Goal: Transaction & Acquisition: Purchase product/service

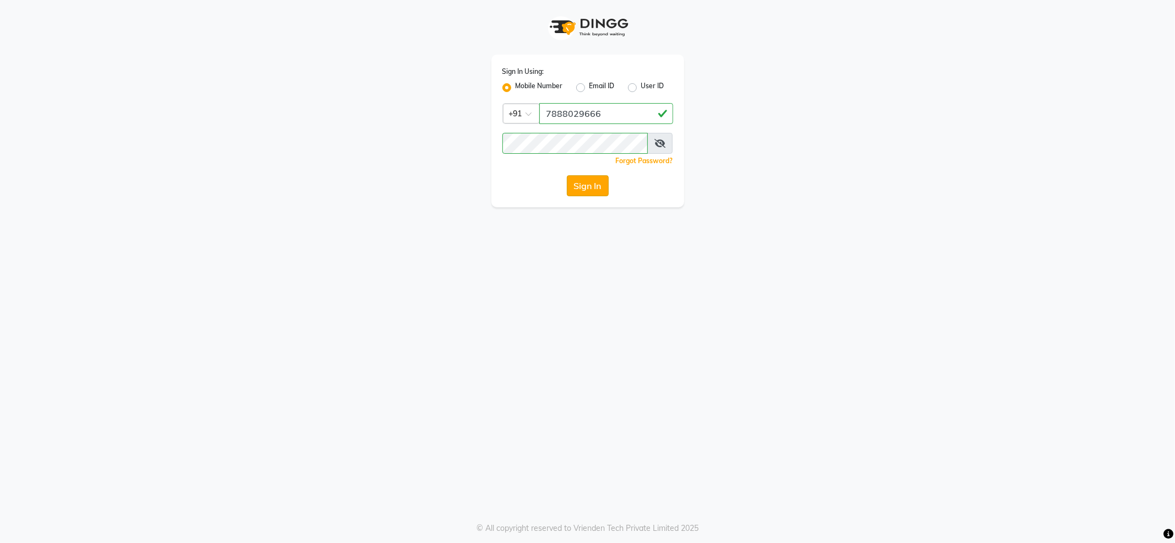
click at [569, 182] on button "Sign In" at bounding box center [588, 185] width 42 height 21
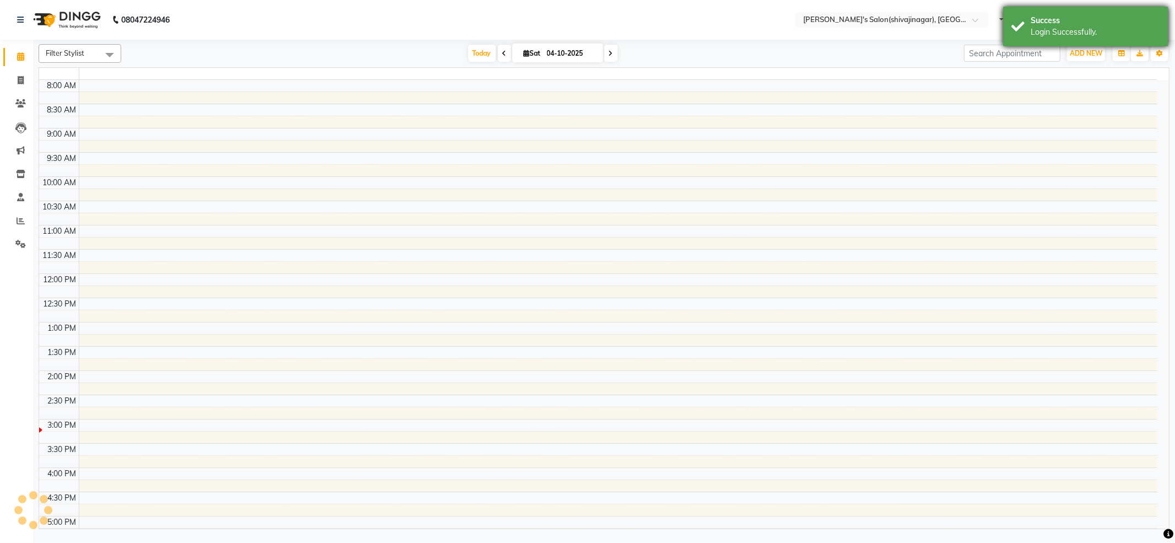
click at [1083, 26] on div "Login Successfully." at bounding box center [1096, 32] width 130 height 12
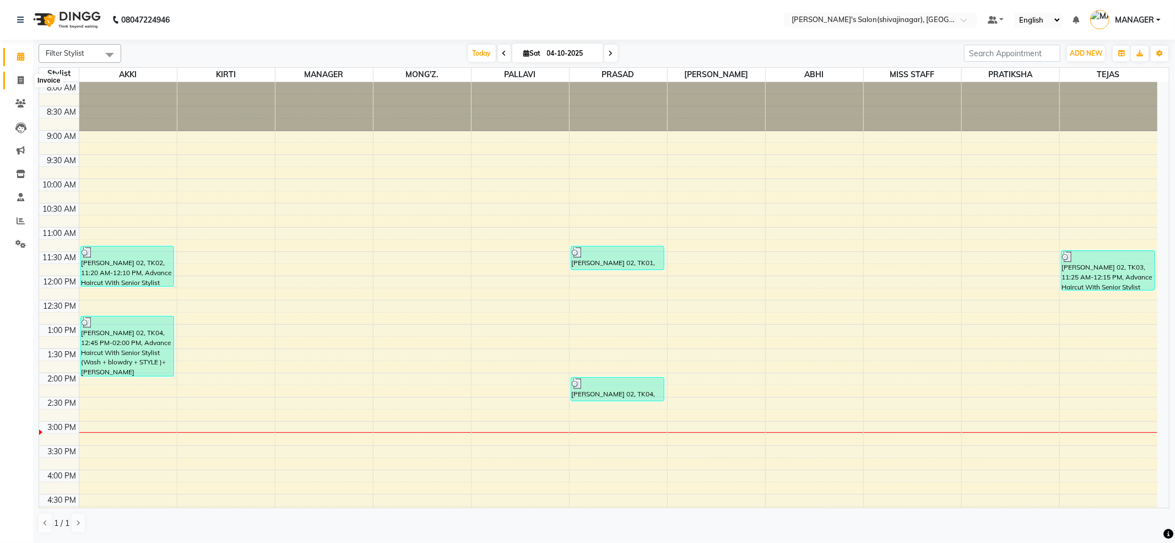
click at [26, 78] on span at bounding box center [20, 80] width 19 height 13
select select "service"
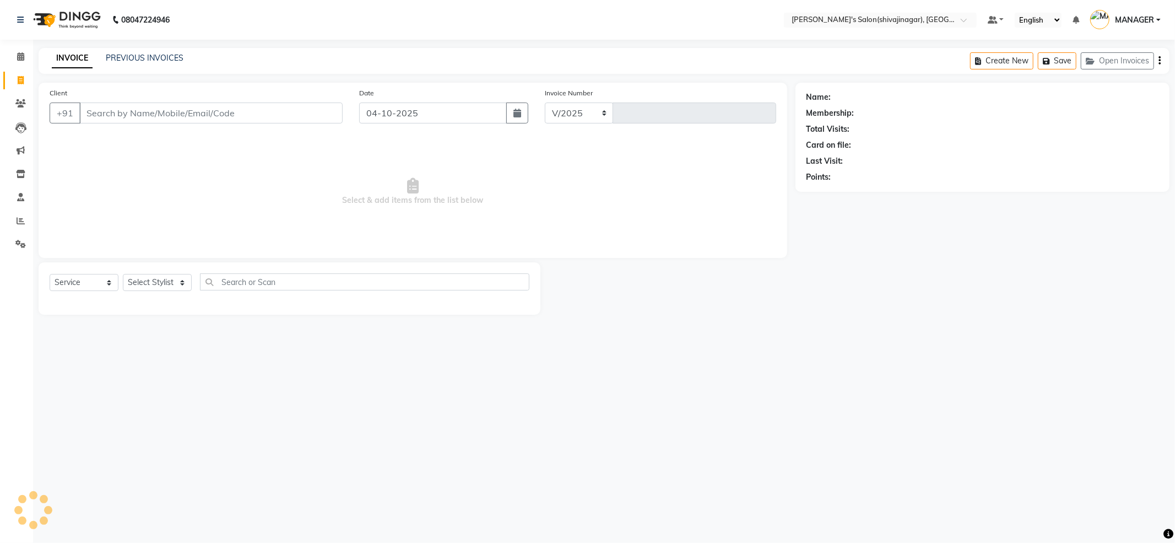
select select "4174"
type input "2867"
click at [152, 112] on input "Client" at bounding box center [210, 113] width 263 height 21
type input "98981953542"
click at [305, 116] on span "Add Client" at bounding box center [315, 112] width 44 height 11
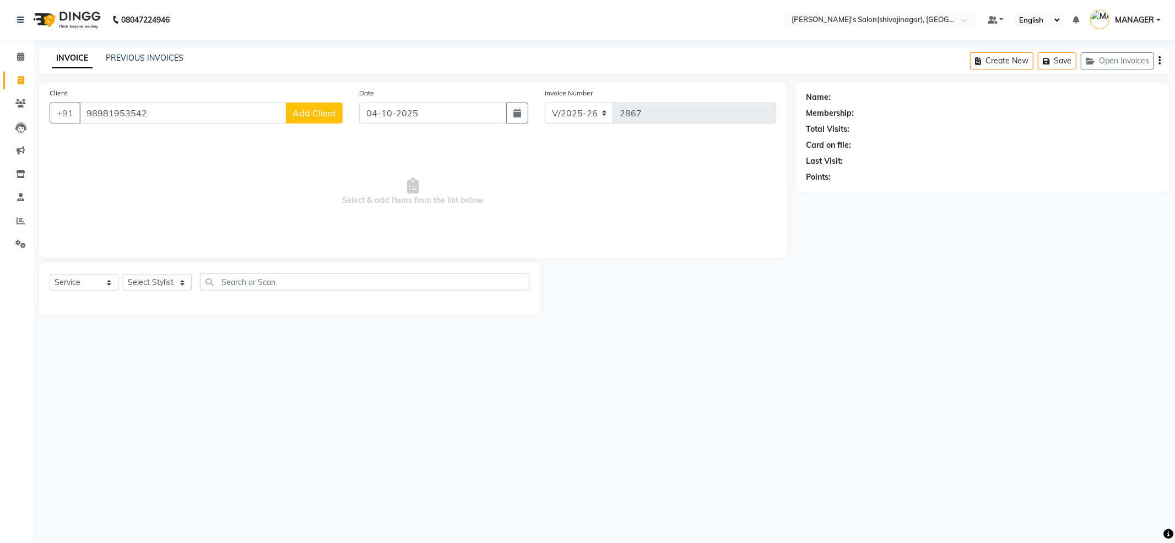
select select "22"
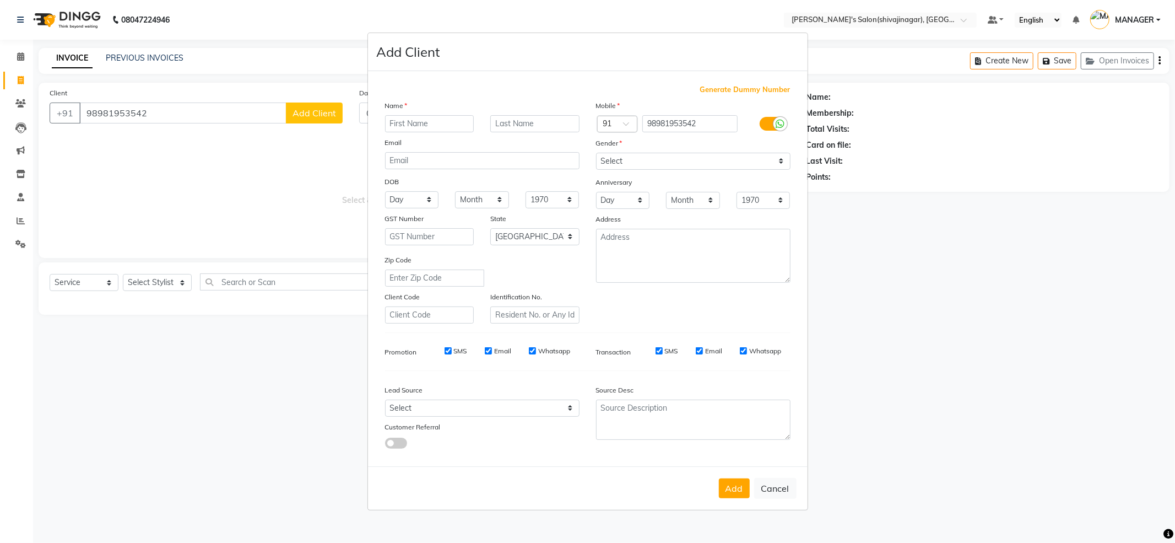
click at [410, 127] on input "text" at bounding box center [429, 123] width 89 height 17
type input "[PERSON_NAME] 02"
drag, startPoint x: 724, startPoint y: 161, endPoint x: 721, endPoint y: 166, distance: 5.7
click at [724, 161] on select "Select [DEMOGRAPHIC_DATA] [DEMOGRAPHIC_DATA] Other Prefer Not To Say" at bounding box center [693, 161] width 195 height 17
select select "[DEMOGRAPHIC_DATA]"
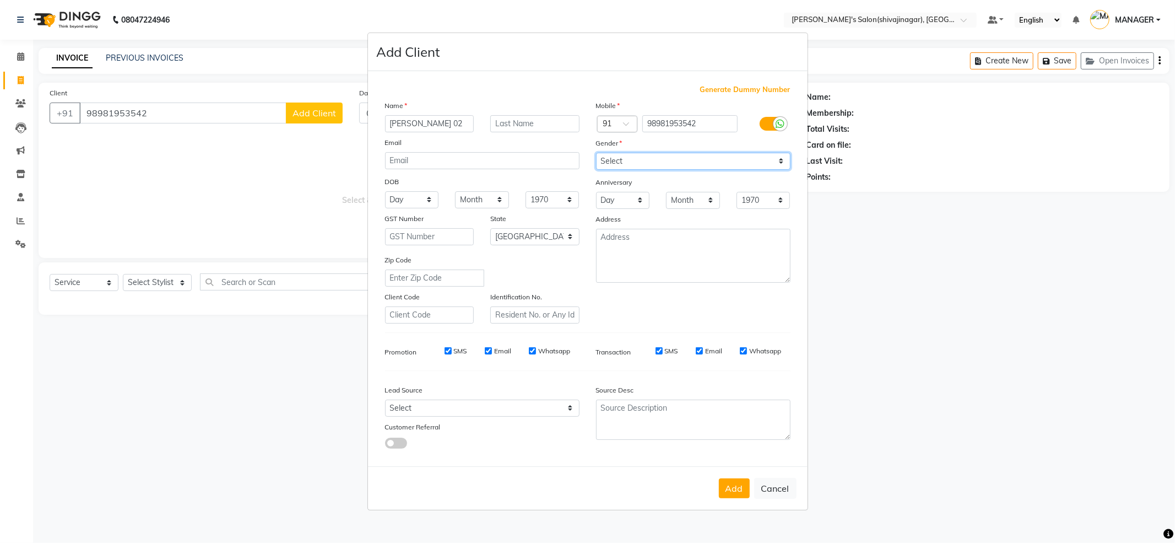
click at [596, 153] on select "Select [DEMOGRAPHIC_DATA] [DEMOGRAPHIC_DATA] Other Prefer Not To Say" at bounding box center [693, 161] width 195 height 17
click at [730, 496] on button "Add" at bounding box center [734, 488] width 31 height 20
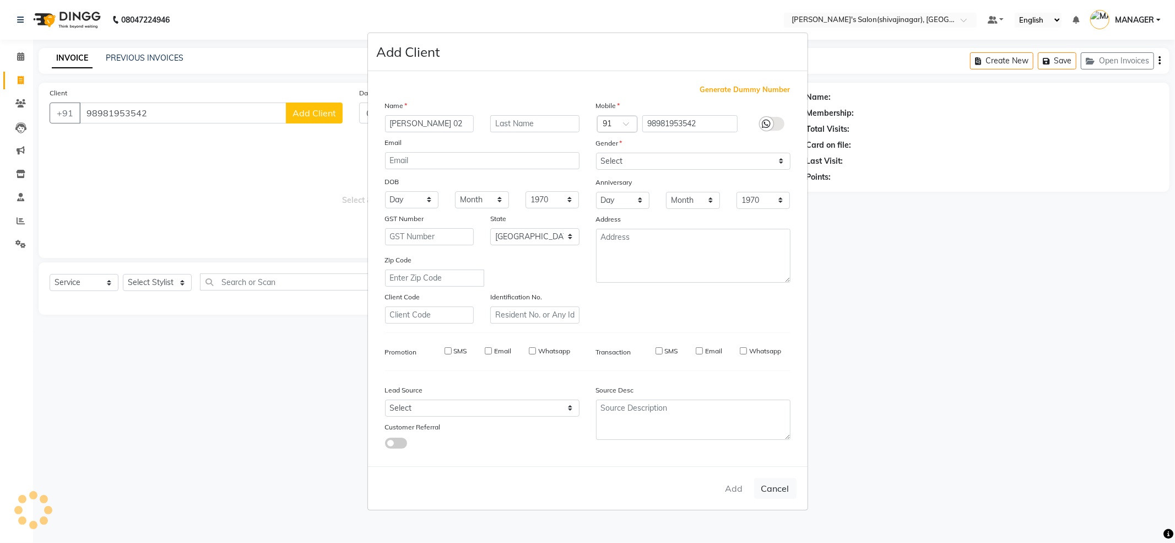
select select
select select "null"
select select
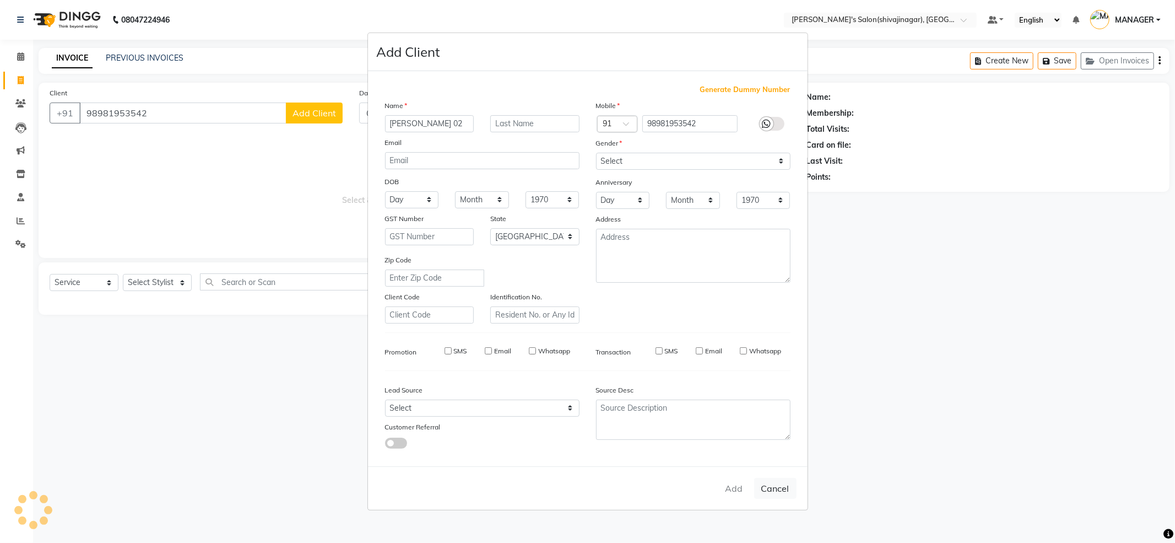
select select
checkbox input "false"
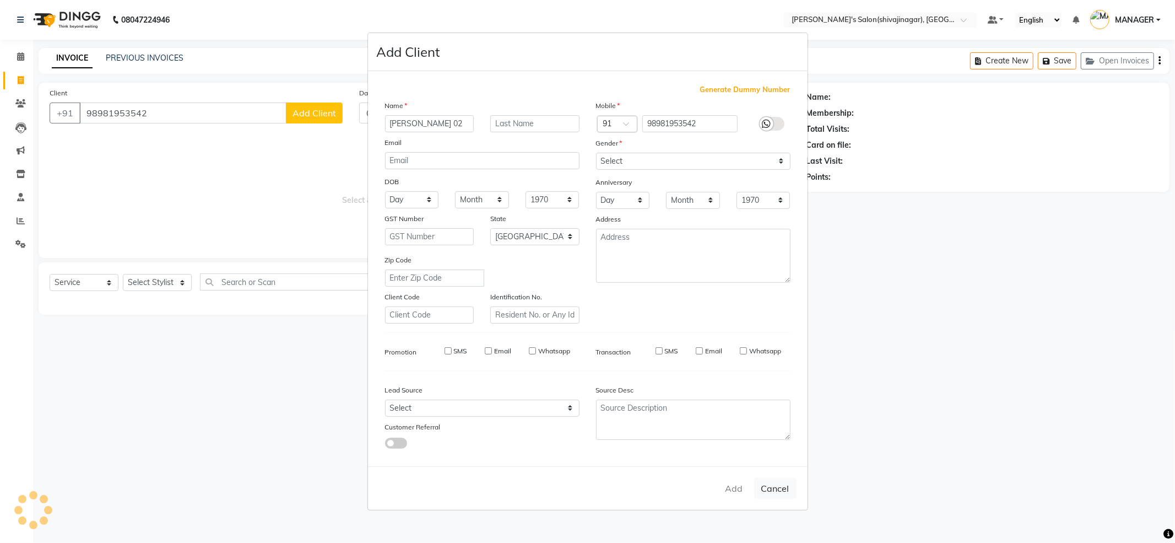
checkbox input "false"
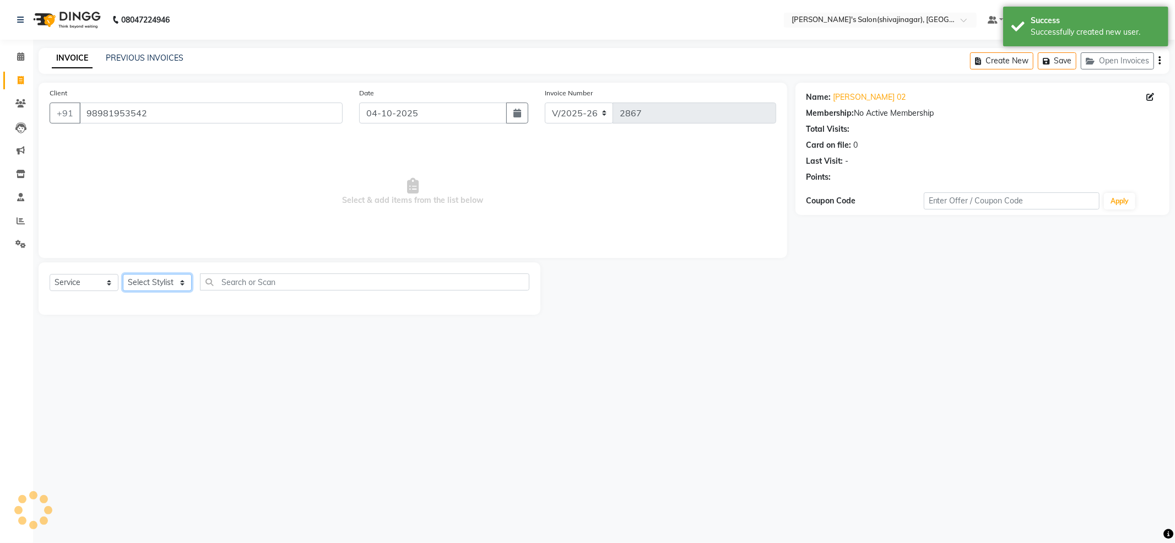
click at [172, 279] on select "Select Stylist [PERSON_NAME] MANAGER MISS STAFF MONG'Z. [PERSON_NAME] [PERSON_N…" at bounding box center [157, 282] width 69 height 17
select select "82728"
click at [123, 274] on select "Select Stylist [PERSON_NAME] MANAGER MISS STAFF MONG'Z. [PERSON_NAME] [PERSON_N…" at bounding box center [157, 282] width 69 height 17
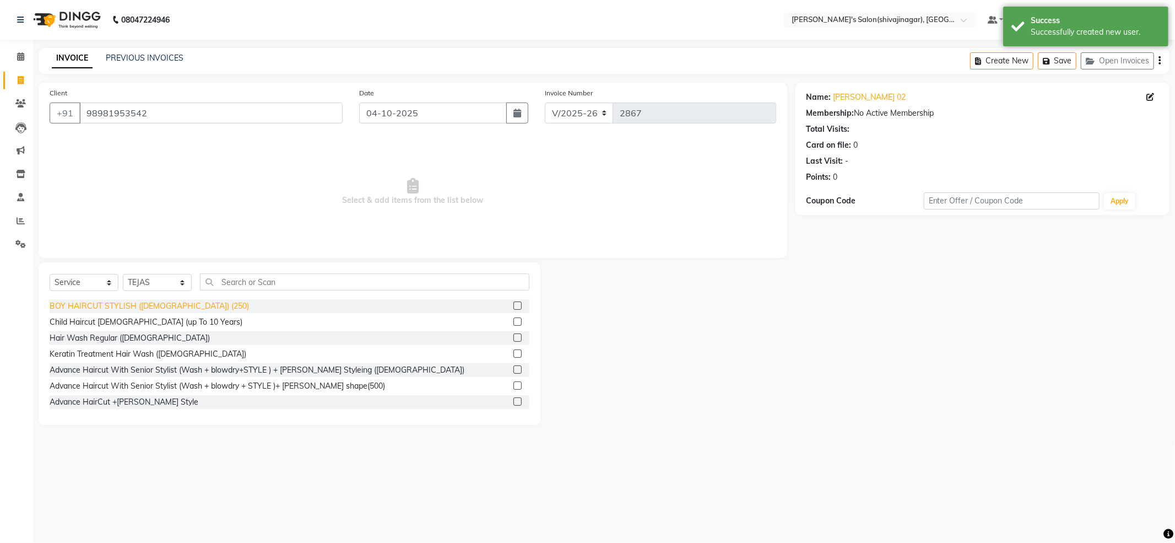
click at [174, 310] on div "BOY HAIRCUT STYLISH ([DEMOGRAPHIC_DATA]) (250)" at bounding box center [149, 306] width 199 height 12
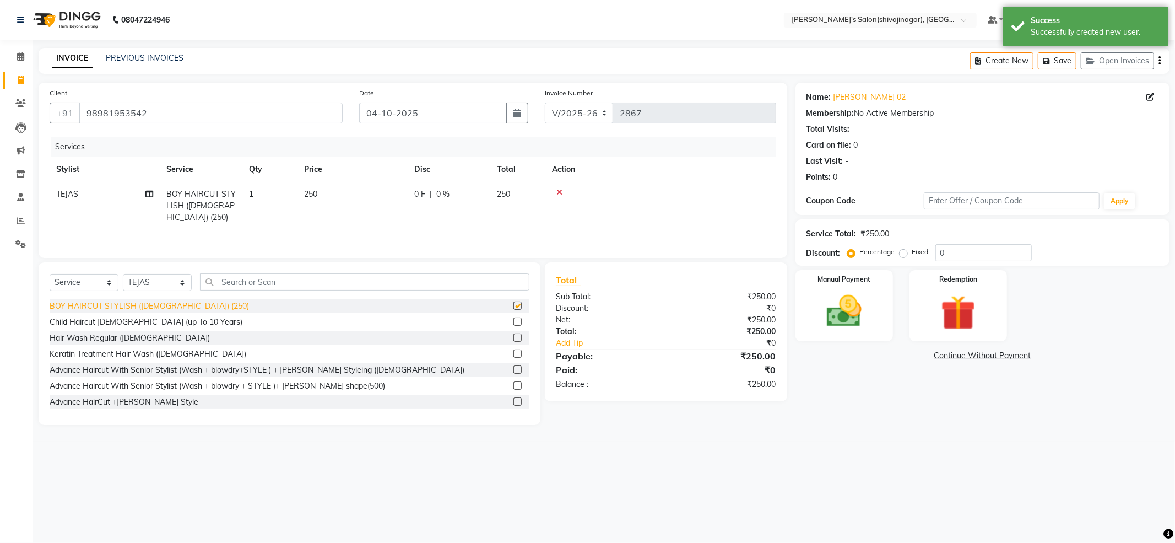
checkbox input "false"
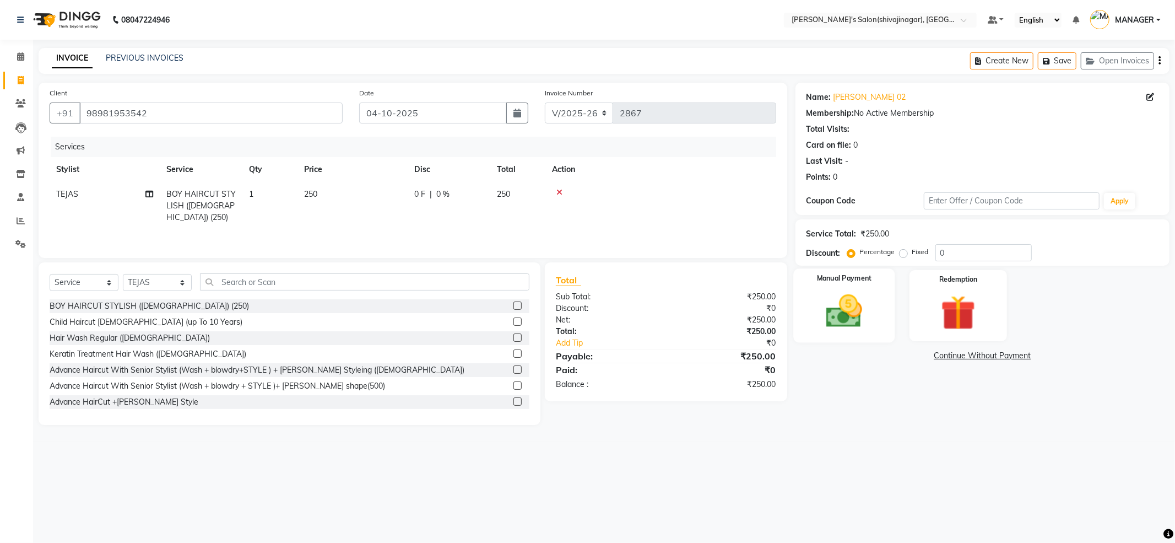
click at [846, 311] on img at bounding box center [844, 311] width 59 height 42
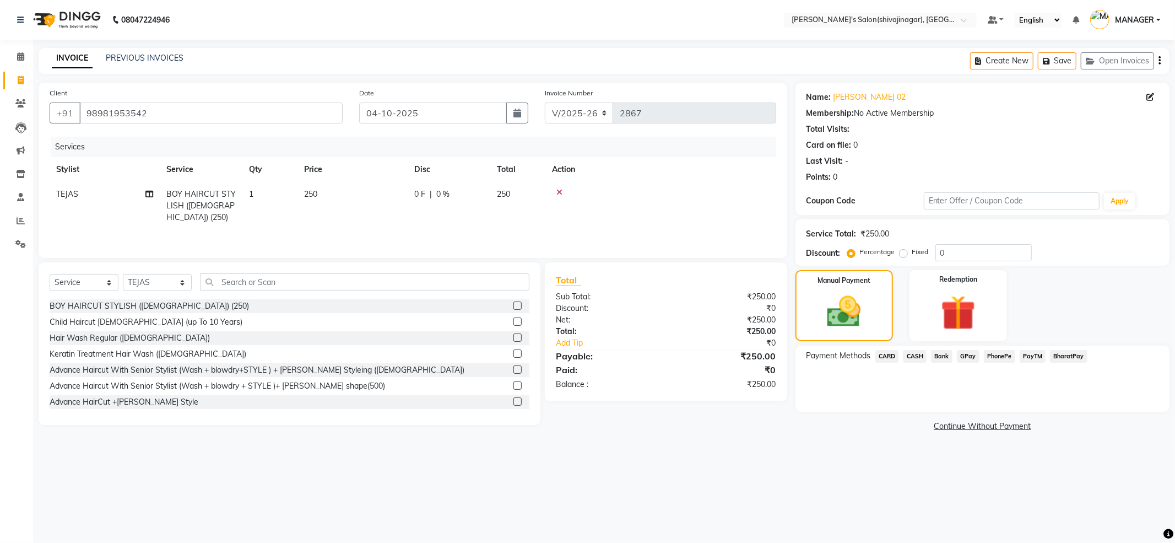
click at [921, 358] on span "CASH" at bounding box center [915, 356] width 24 height 13
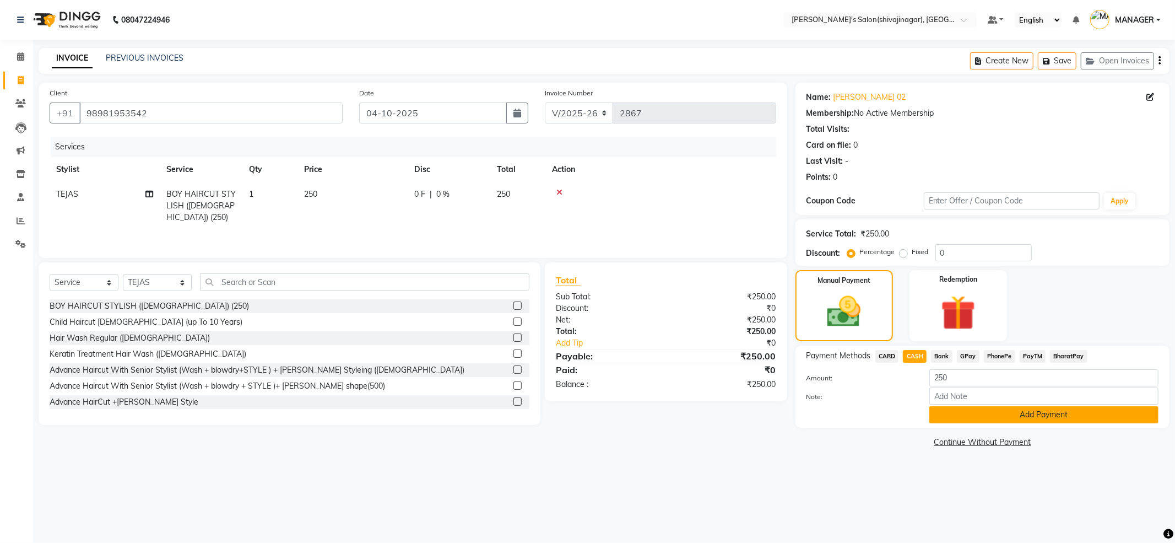
click at [986, 420] on button "Add Payment" at bounding box center [1044, 414] width 229 height 17
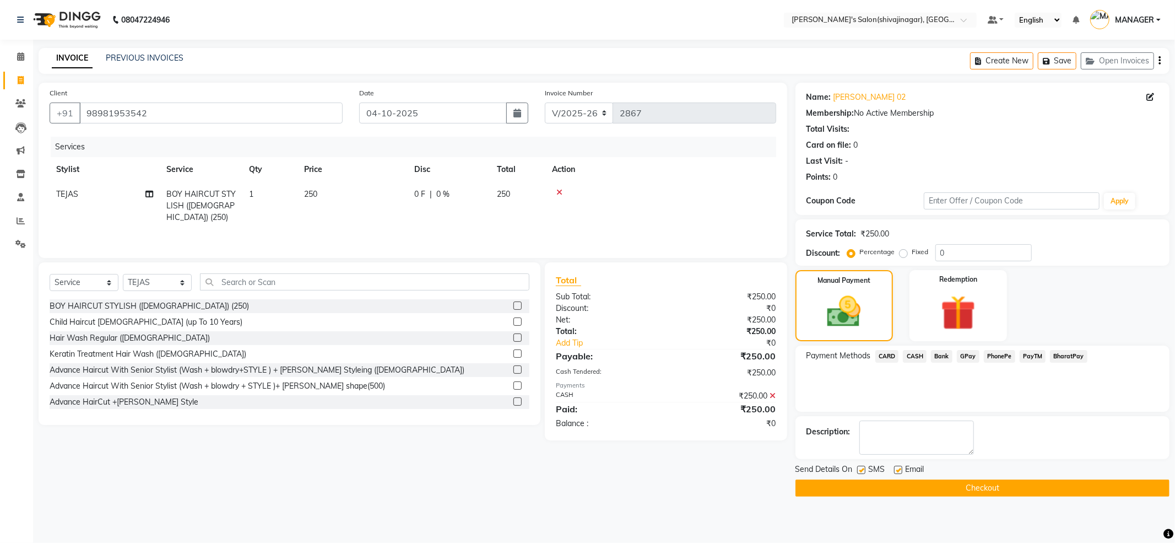
click at [973, 492] on button "Checkout" at bounding box center [983, 487] width 374 height 17
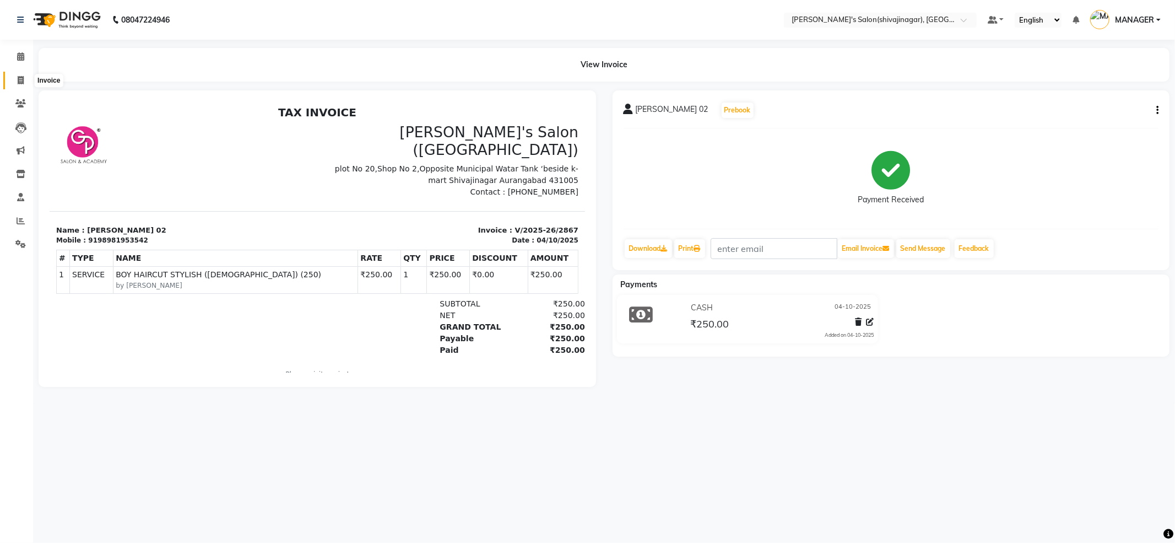
click at [24, 82] on span at bounding box center [20, 80] width 19 height 13
select select "service"
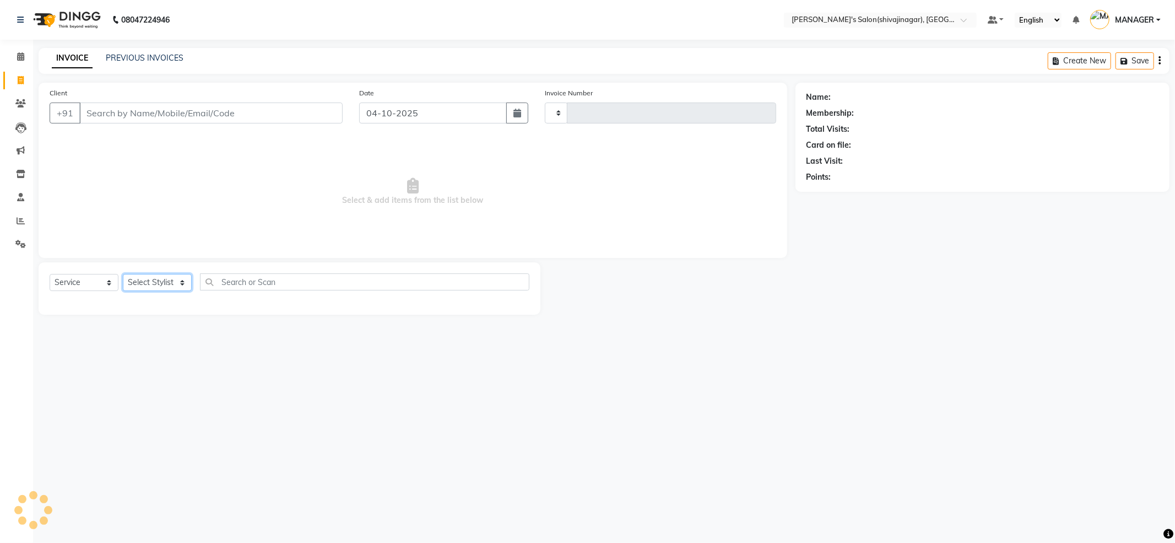
click at [159, 282] on select "Select Stylist" at bounding box center [157, 282] width 69 height 17
click at [184, 279] on select "Select Stylist" at bounding box center [157, 282] width 69 height 17
click at [177, 278] on select "Select Stylist" at bounding box center [157, 282] width 69 height 17
type input "2868"
select select "4174"
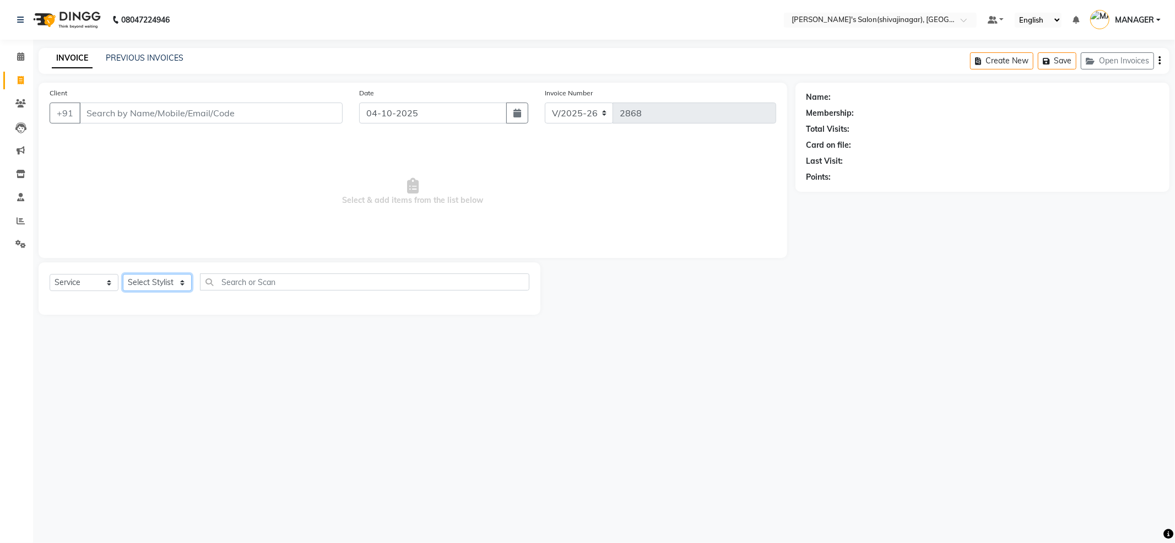
select select "24667"
click at [123, 274] on select "Select Stylist [PERSON_NAME] MANAGER MISS STAFF MONG'Z. [PERSON_NAME] [PERSON_N…" at bounding box center [157, 282] width 69 height 17
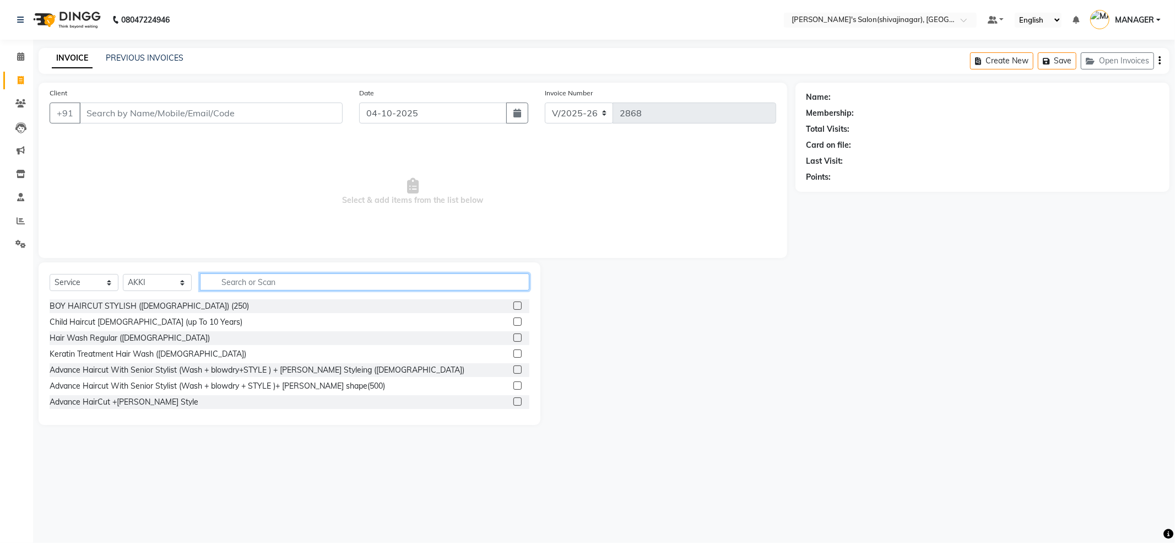
click at [238, 281] on input "text" at bounding box center [365, 281] width 330 height 17
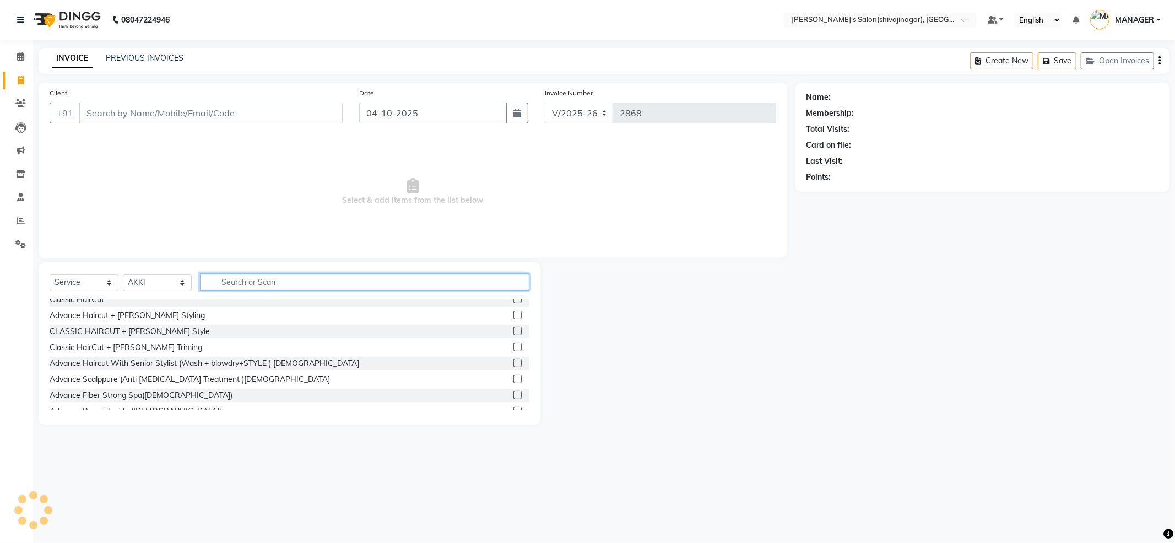
scroll to position [147, 0]
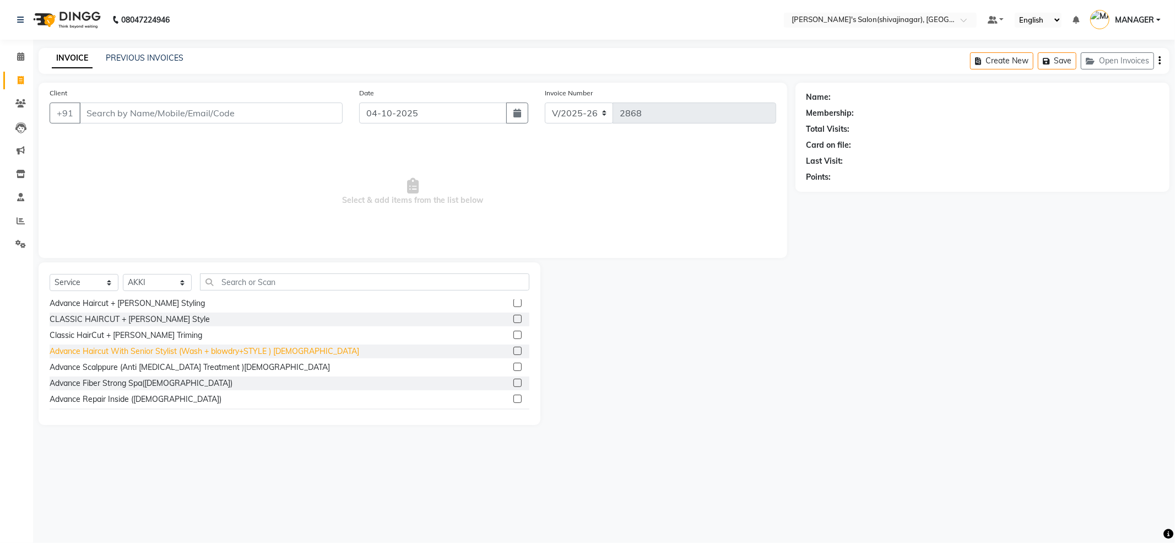
click at [265, 348] on div "Advance Haircut With Senior Stylist (Wash + blowdry+STYLE ) [DEMOGRAPHIC_DATA]" at bounding box center [205, 352] width 310 height 12
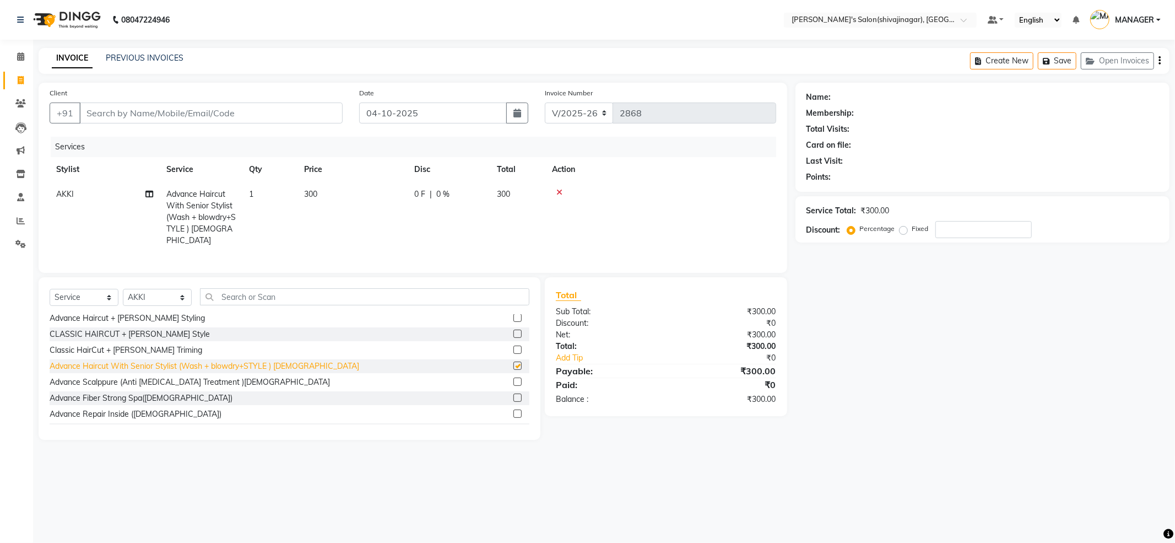
checkbox input "false"
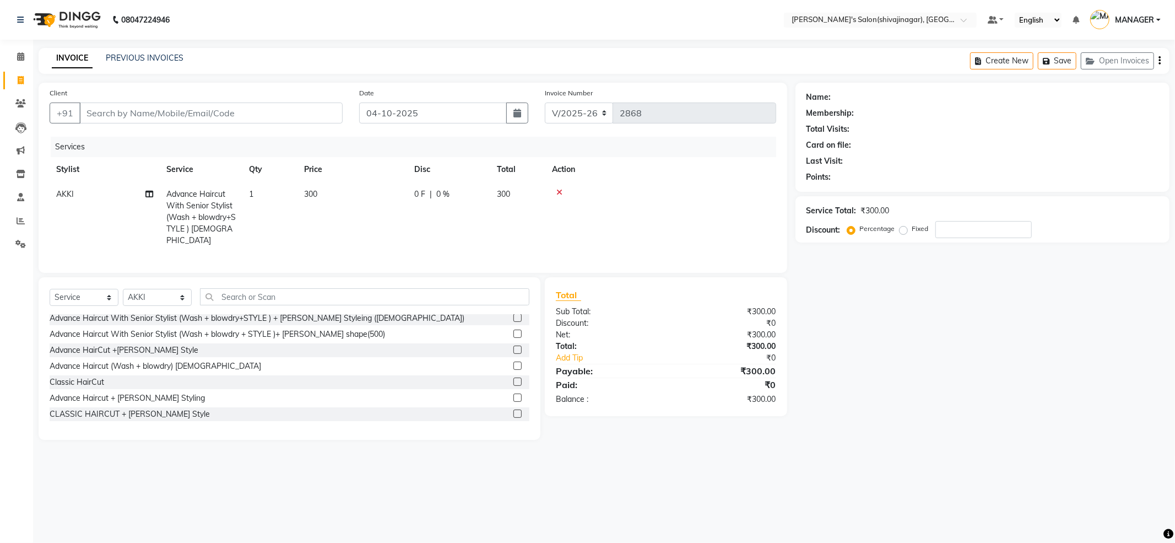
scroll to position [0, 0]
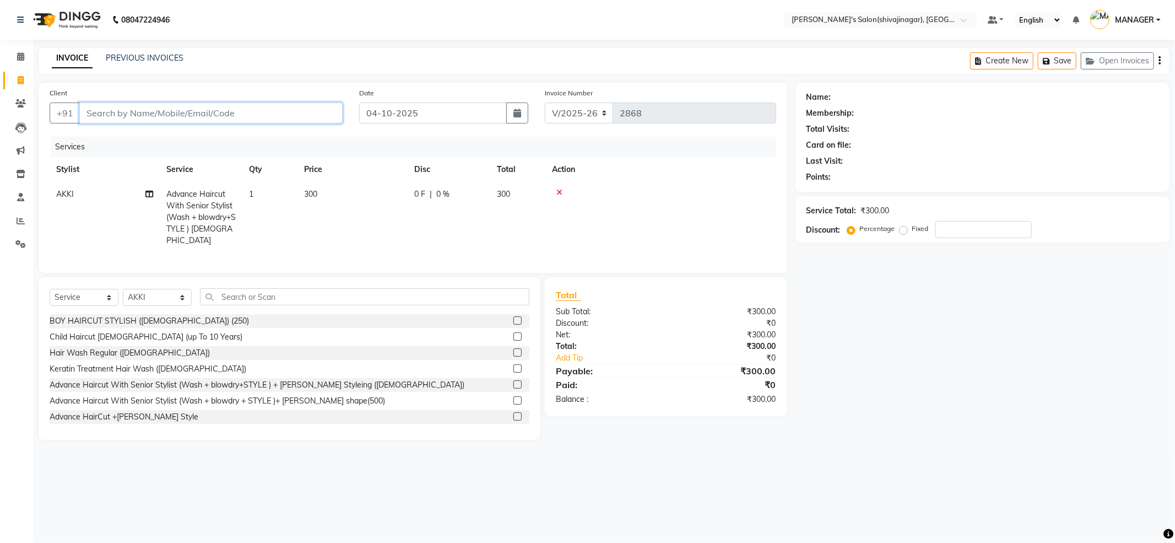
click at [292, 107] on input "Client" at bounding box center [210, 113] width 263 height 21
type input "s"
type input "0"
type input "s"
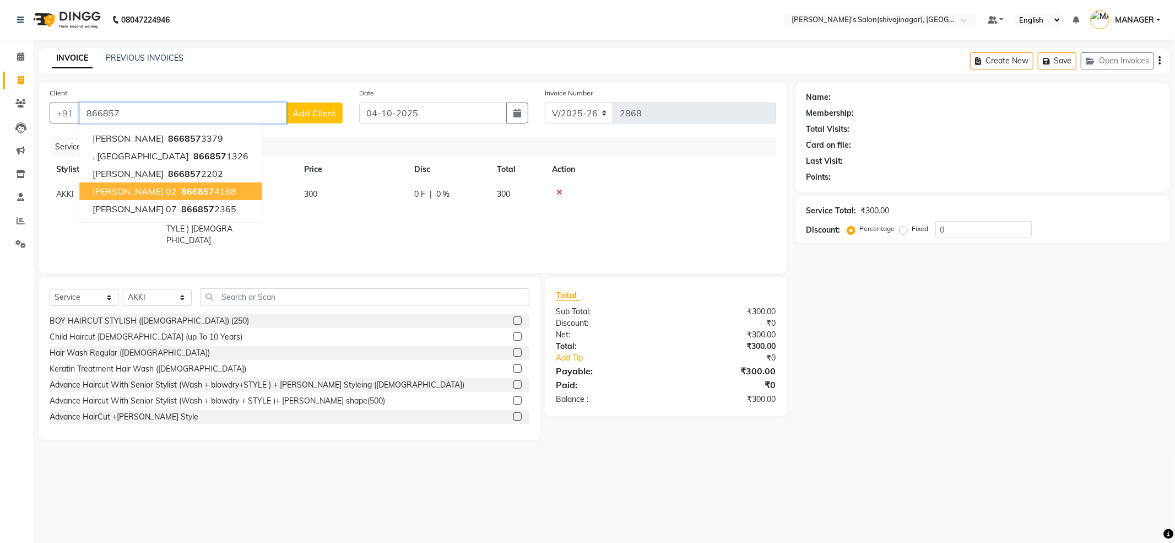
click at [214, 188] on span "866857" at bounding box center [197, 191] width 33 height 11
type input "8668574168"
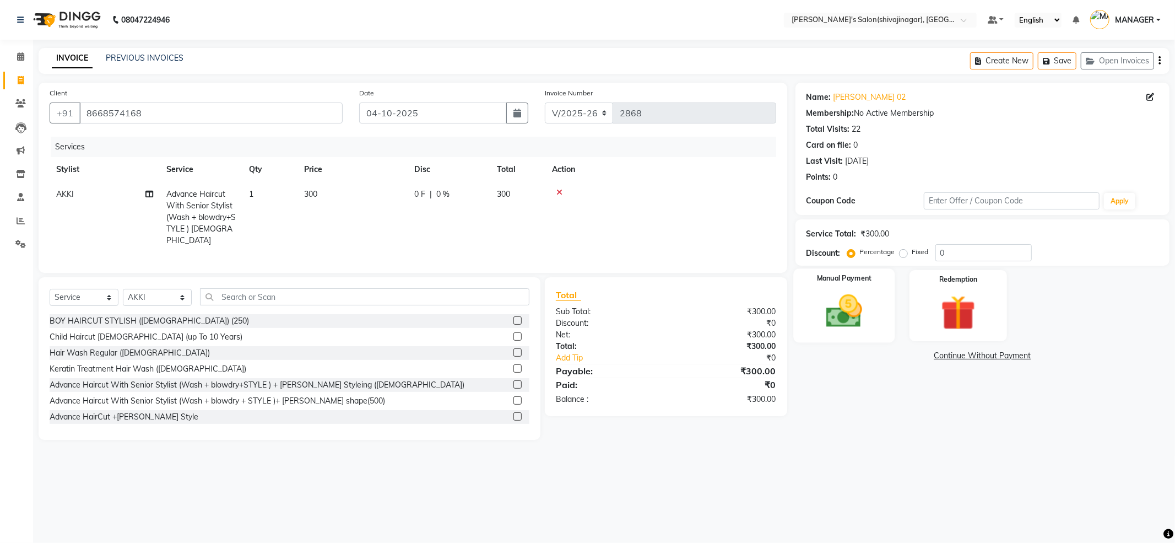
click at [864, 317] on img at bounding box center [844, 311] width 59 height 42
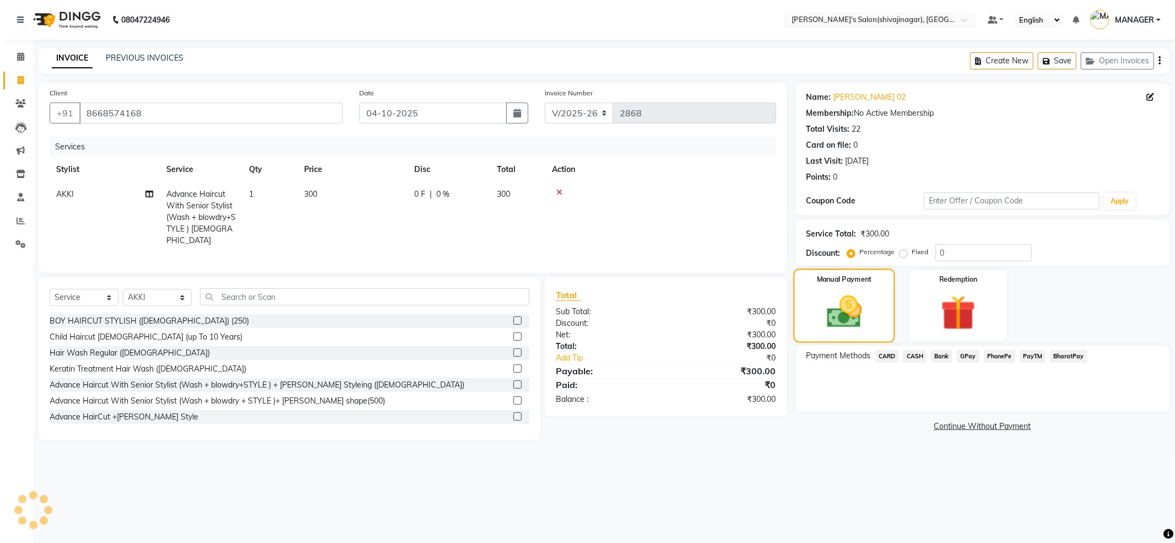
click at [831, 324] on img at bounding box center [844, 312] width 57 height 41
click at [1029, 358] on span "PayTM" at bounding box center [1033, 356] width 26 height 13
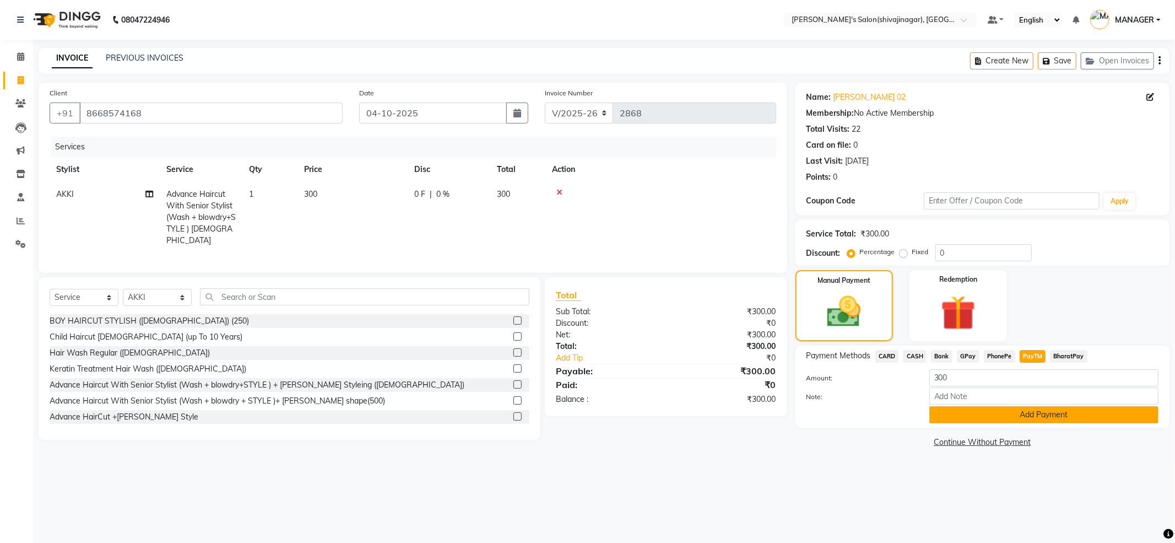
click at [1037, 417] on button "Add Payment" at bounding box center [1044, 414] width 229 height 17
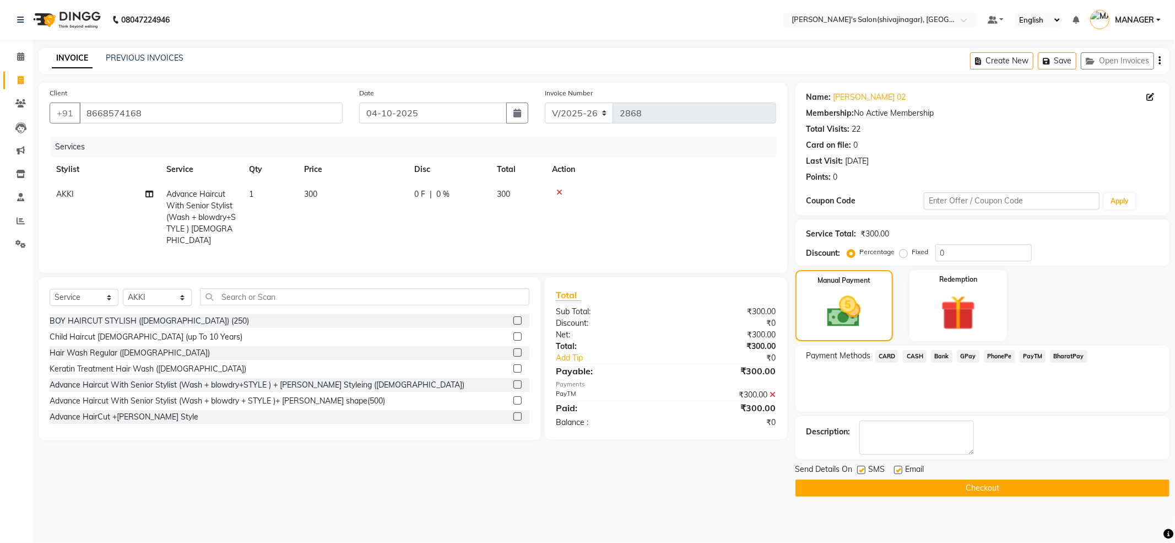
click at [1042, 481] on button "Checkout" at bounding box center [983, 487] width 374 height 17
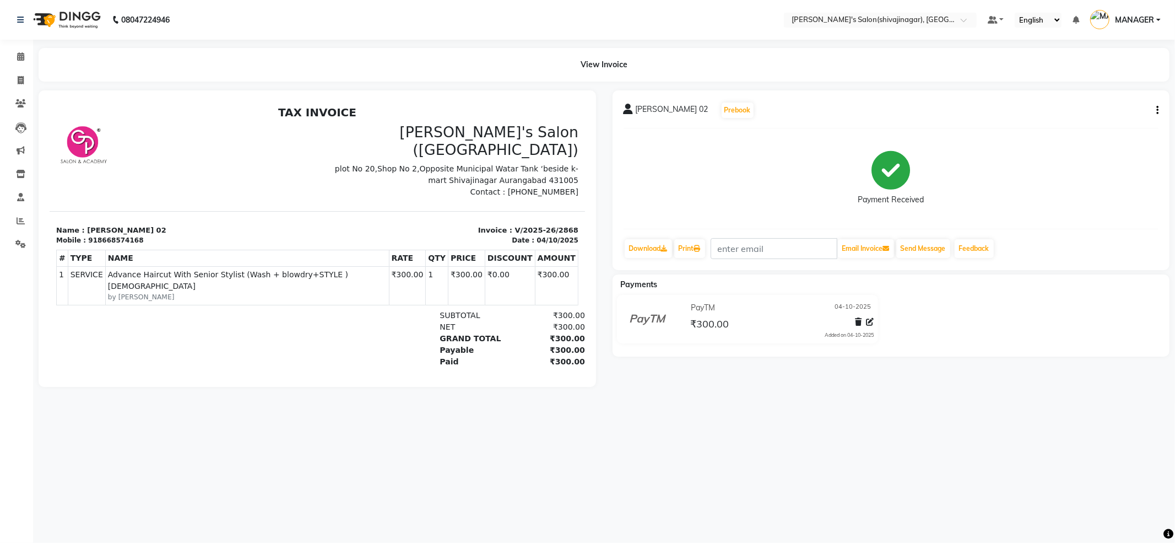
click at [856, 453] on div "08047224946 Select Location × [PERSON_NAME]'s Salon(shivajinagar), Shivaji Naga…" at bounding box center [587, 271] width 1175 height 543
click at [27, 84] on span at bounding box center [20, 80] width 19 height 13
select select "service"
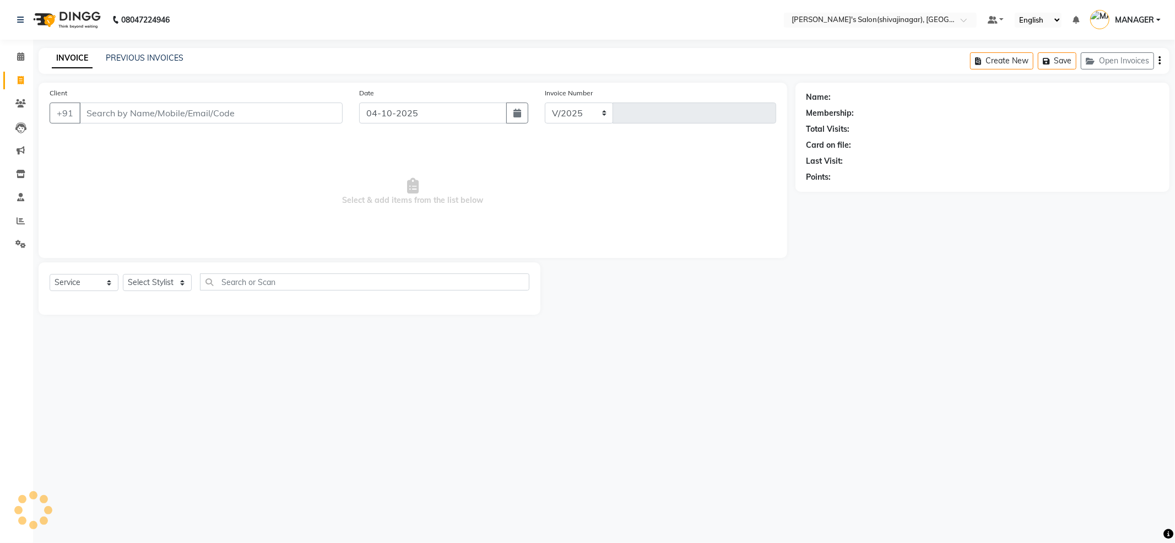
select select "4174"
type input "2869"
click at [229, 116] on input "Client" at bounding box center [210, 113] width 263 height 21
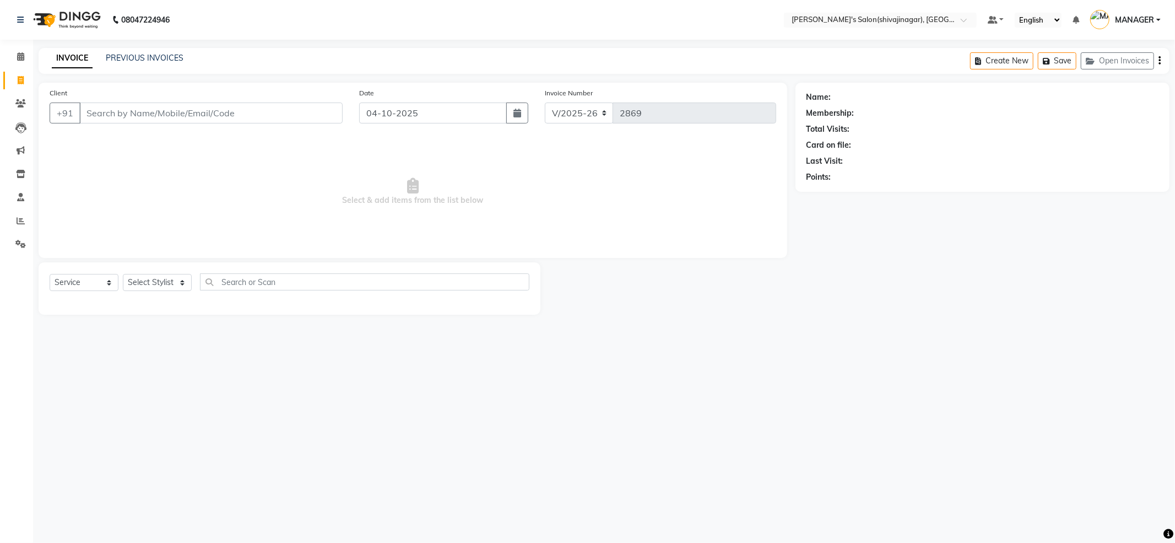
click at [225, 215] on span "Select & add items from the list below" at bounding box center [413, 192] width 727 height 110
click at [147, 287] on select "Select Stylist [PERSON_NAME] MANAGER MISS STAFF MONG'Z. [PERSON_NAME] [PERSON_N…" at bounding box center [157, 282] width 69 height 17
click at [116, 111] on input "Client" at bounding box center [210, 113] width 263 height 21
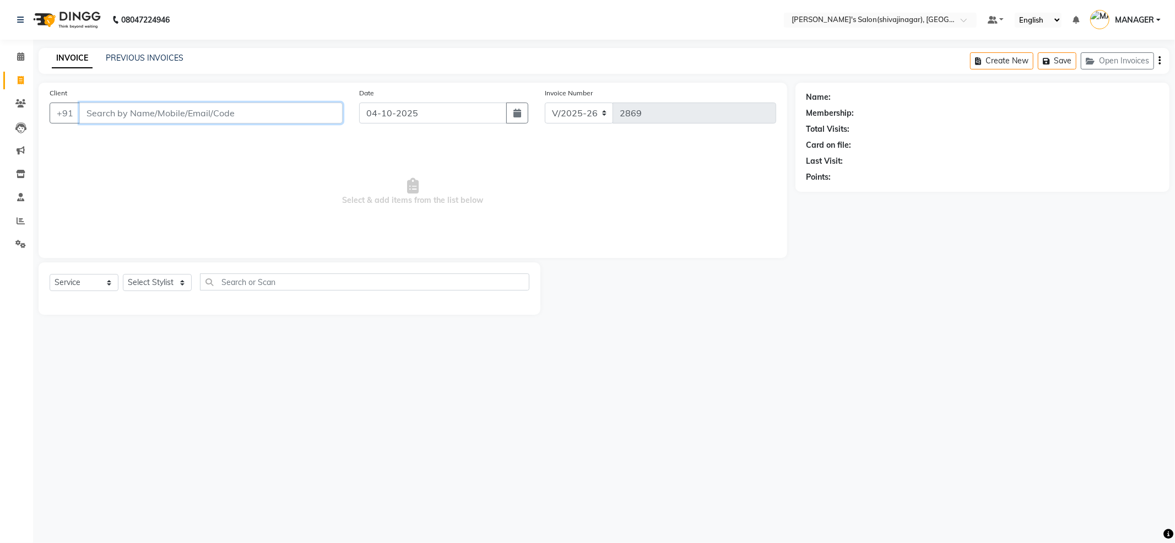
click at [116, 111] on input "Client" at bounding box center [210, 113] width 263 height 21
click at [148, 234] on span "Select & add items from the list below" at bounding box center [413, 192] width 727 height 110
click at [153, 285] on select "Select Stylist [PERSON_NAME] MANAGER MISS STAFF MONG'Z. [PERSON_NAME] [PERSON_N…" at bounding box center [157, 282] width 69 height 17
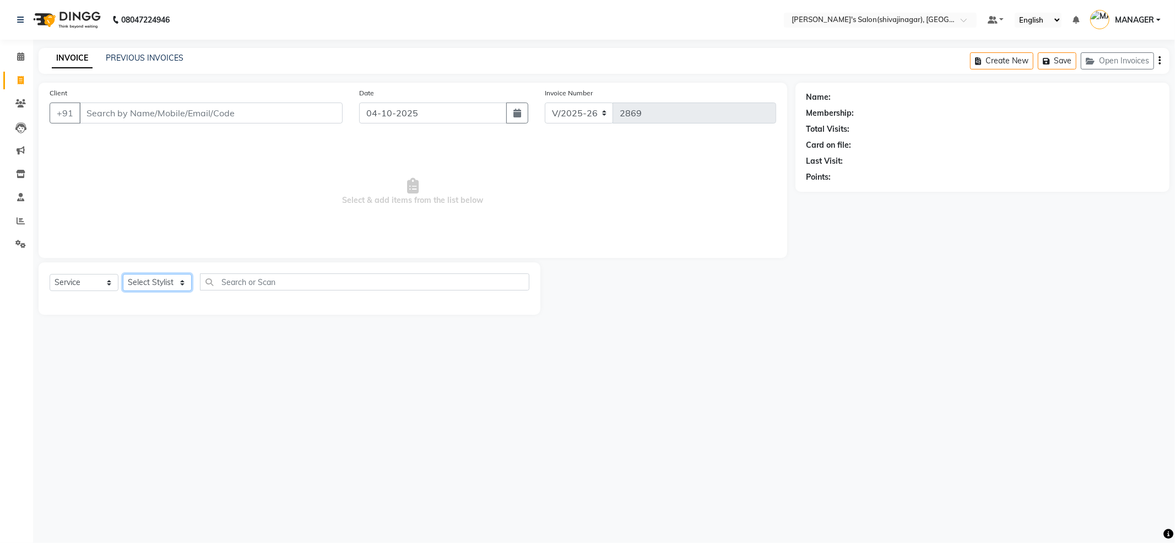
select select "24666"
click at [123, 274] on select "Select Stylist [PERSON_NAME] MANAGER MISS STAFF MONG'Z. [PERSON_NAME] [PERSON_N…" at bounding box center [157, 282] width 69 height 17
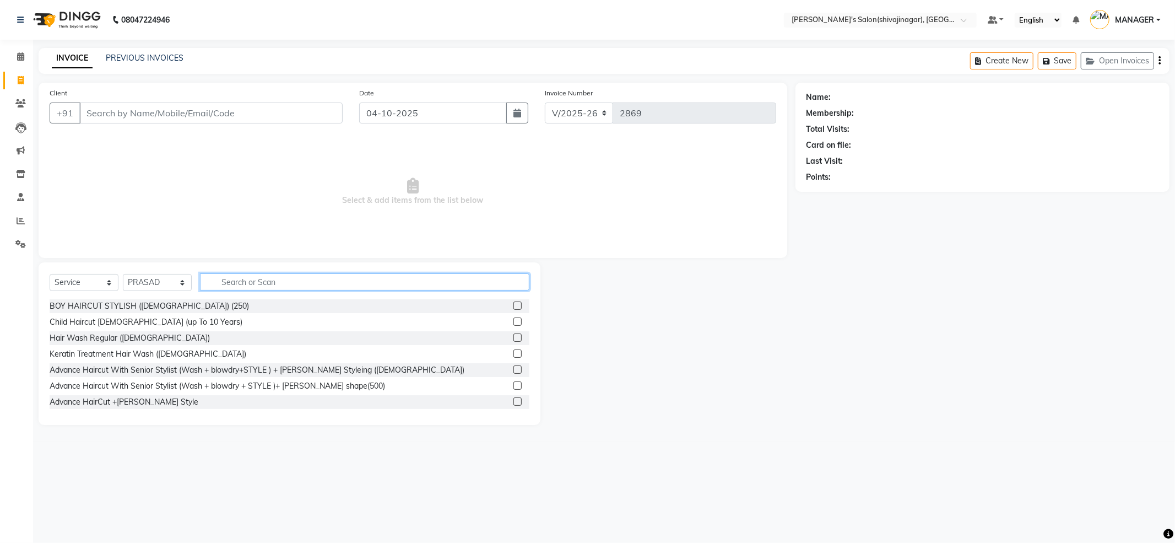
click at [257, 278] on input "text" at bounding box center [365, 281] width 330 height 17
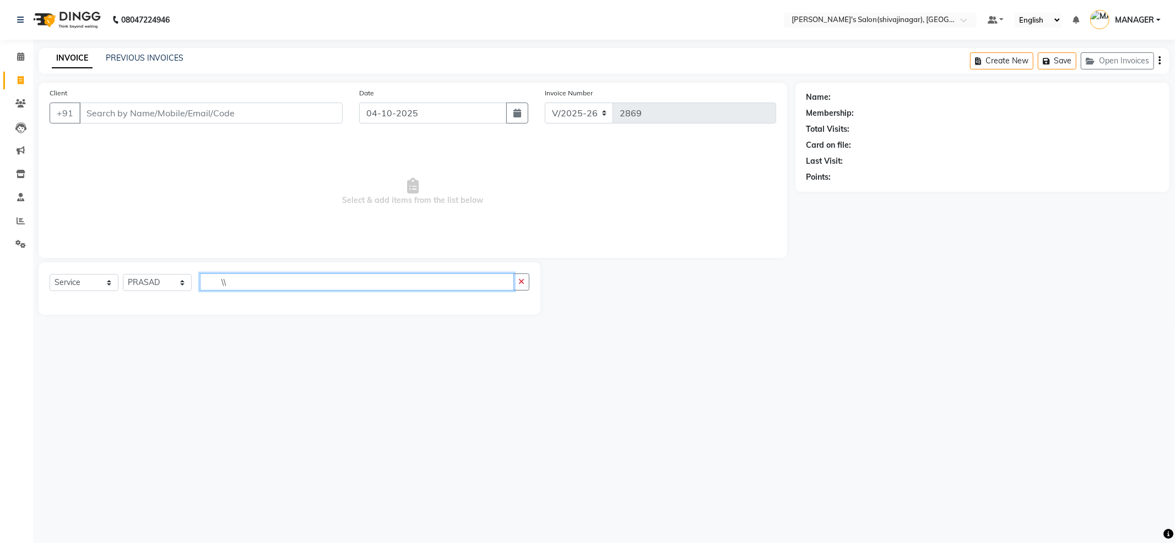
type input "\"
type input "shave"
click at [72, 308] on div "CLEAN SHAVE" at bounding box center [76, 306] width 53 height 12
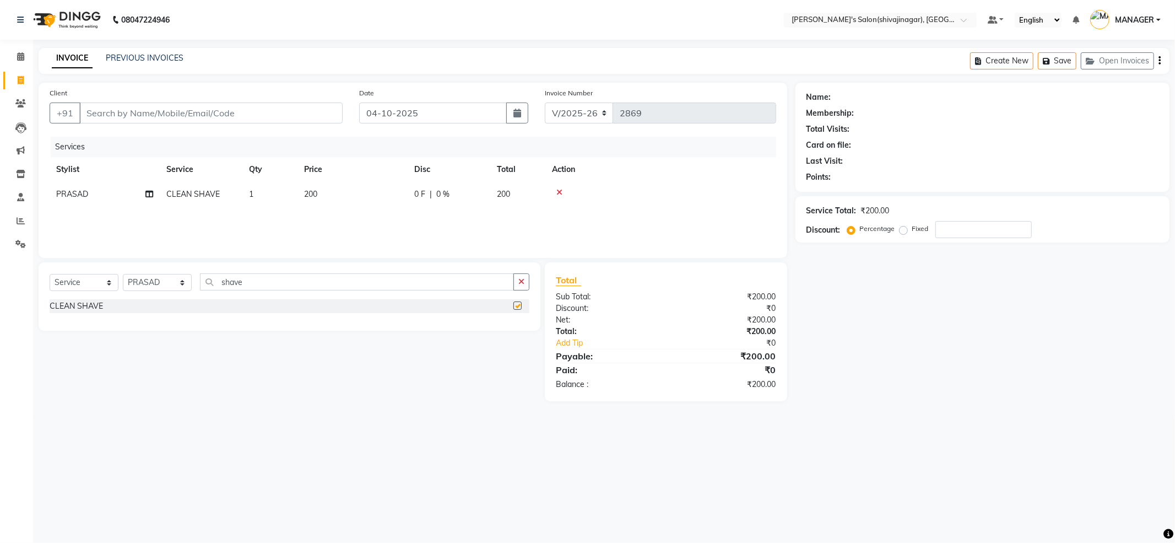
checkbox input "false"
click at [256, 287] on input "shave" at bounding box center [357, 281] width 314 height 17
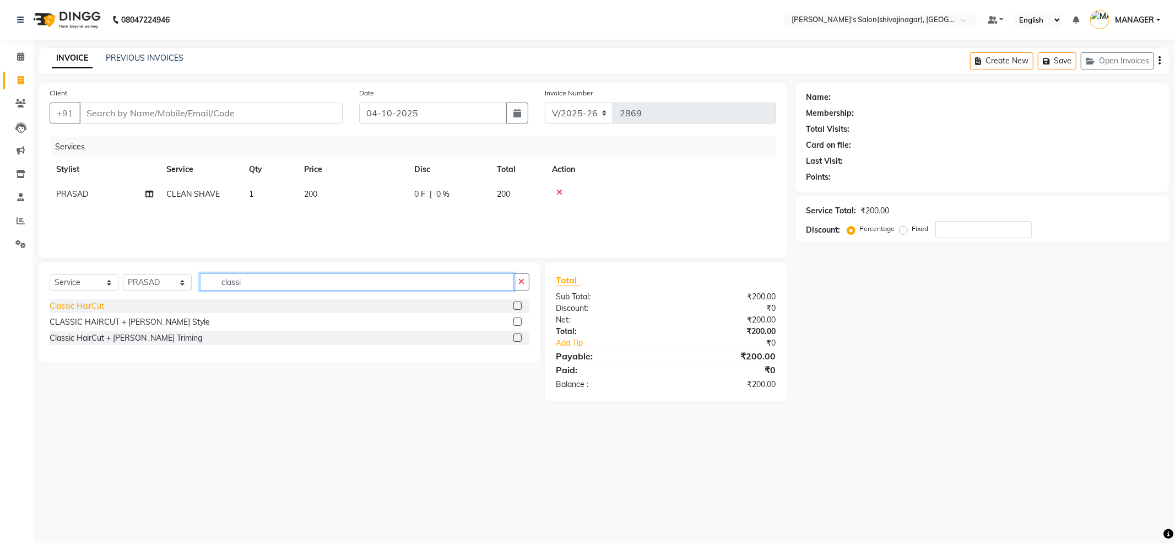
type input "classi"
click at [93, 306] on div "Classic HairCut" at bounding box center [77, 306] width 55 height 12
checkbox input "false"
click at [252, 283] on input "classi" at bounding box center [357, 281] width 314 height 17
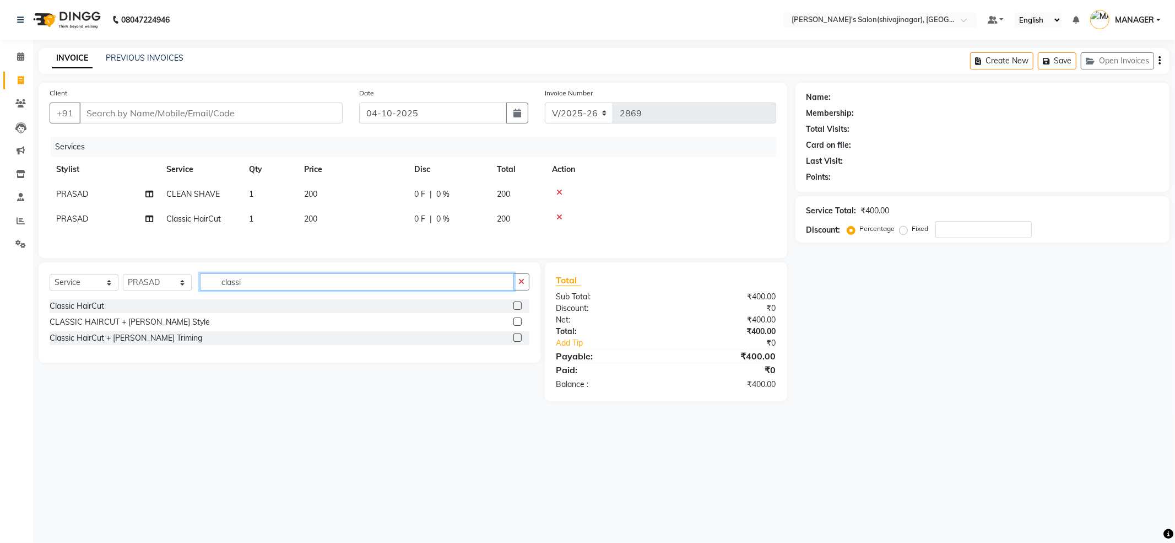
click at [252, 283] on input "classi" at bounding box center [357, 281] width 314 height 17
type input "600"
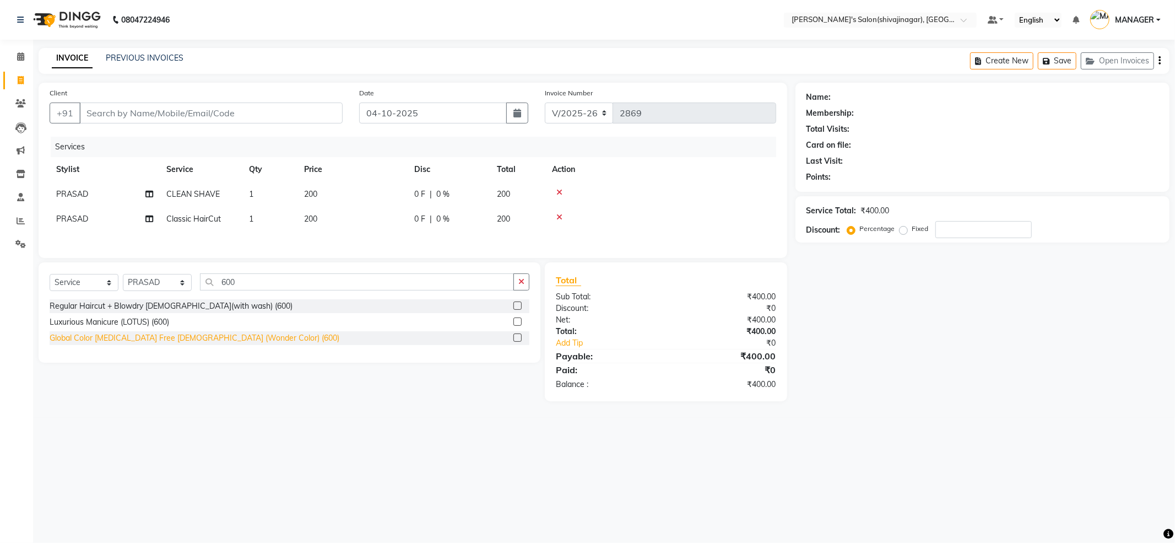
click at [213, 345] on div "Global Color [MEDICAL_DATA] Free [DEMOGRAPHIC_DATA] (Wonder Color) (600)" at bounding box center [290, 338] width 480 height 14
click at [214, 340] on div "Global Color [MEDICAL_DATA] Free [DEMOGRAPHIC_DATA] (Wonder Color) (600)" at bounding box center [195, 338] width 290 height 12
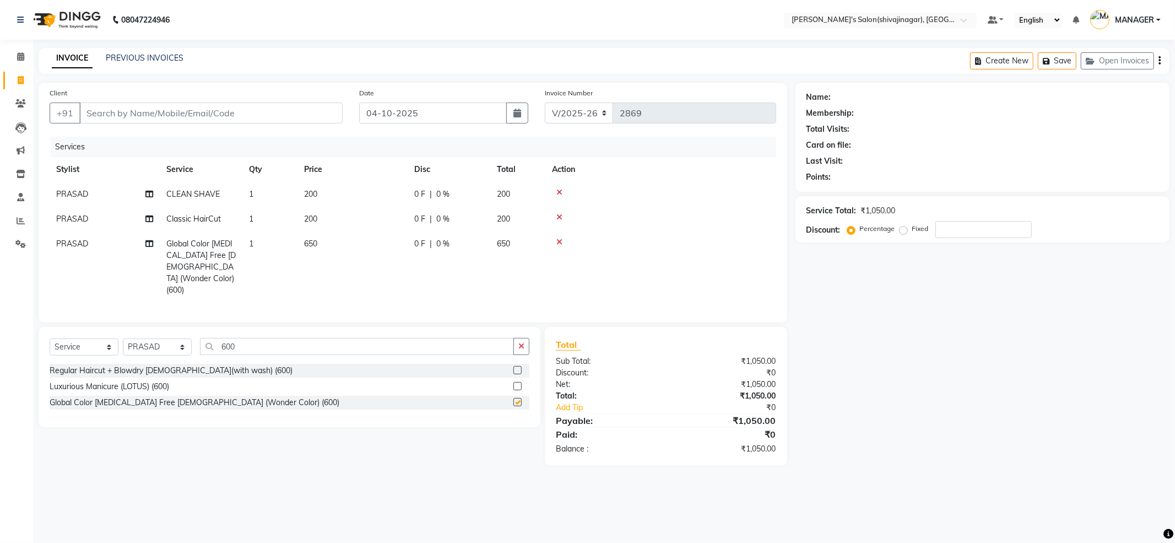
checkbox input "false"
click at [905, 336] on div "Name: Membership: Total Visits: Card on file: Last Visit: Points: Service Total…" at bounding box center [987, 274] width 382 height 383
drag, startPoint x: 905, startPoint y: 336, endPoint x: 352, endPoint y: 235, distance: 562.4
click at [902, 336] on div "Name: Membership: Total Visits: Card on file: Last Visit: Points: Service Total…" at bounding box center [987, 274] width 382 height 383
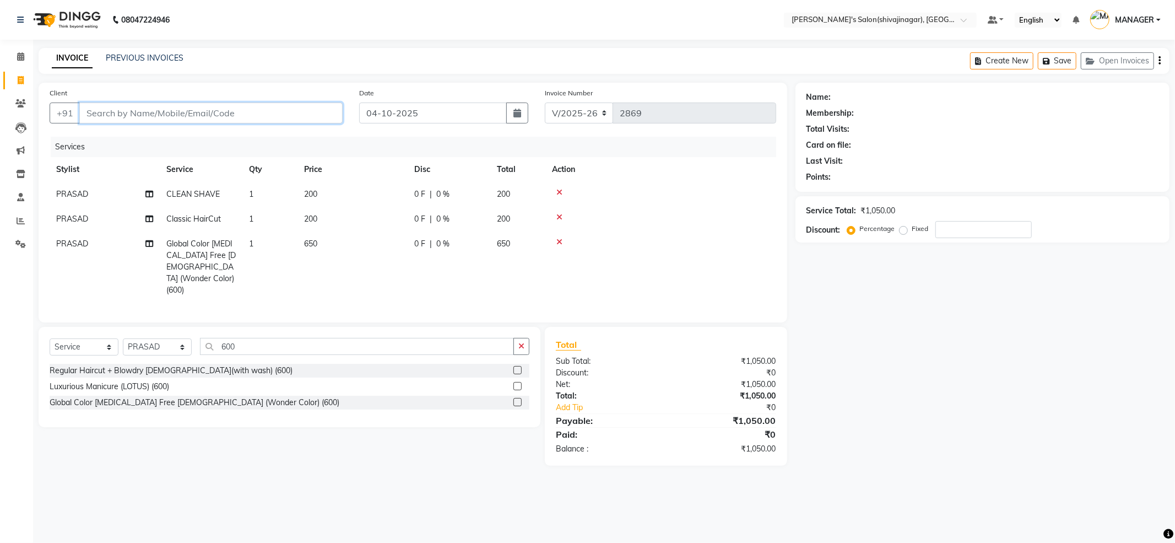
click at [120, 112] on input "Client" at bounding box center [210, 113] width 263 height 21
click at [131, 117] on input "Client" at bounding box center [210, 113] width 263 height 21
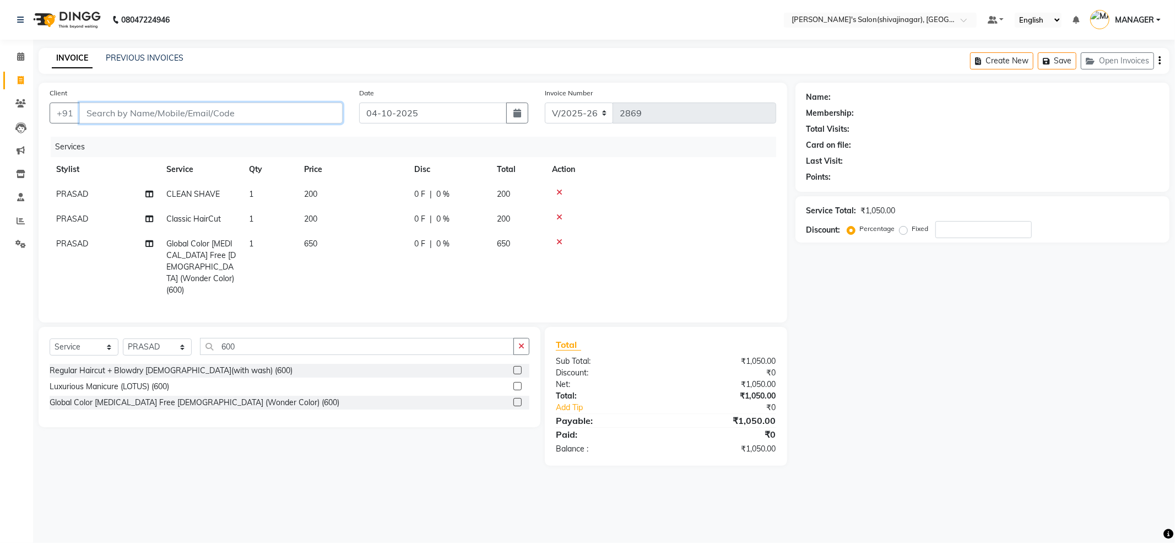
click at [131, 117] on input "Client" at bounding box center [210, 113] width 263 height 21
click at [130, 117] on input "Client" at bounding box center [210, 113] width 263 height 21
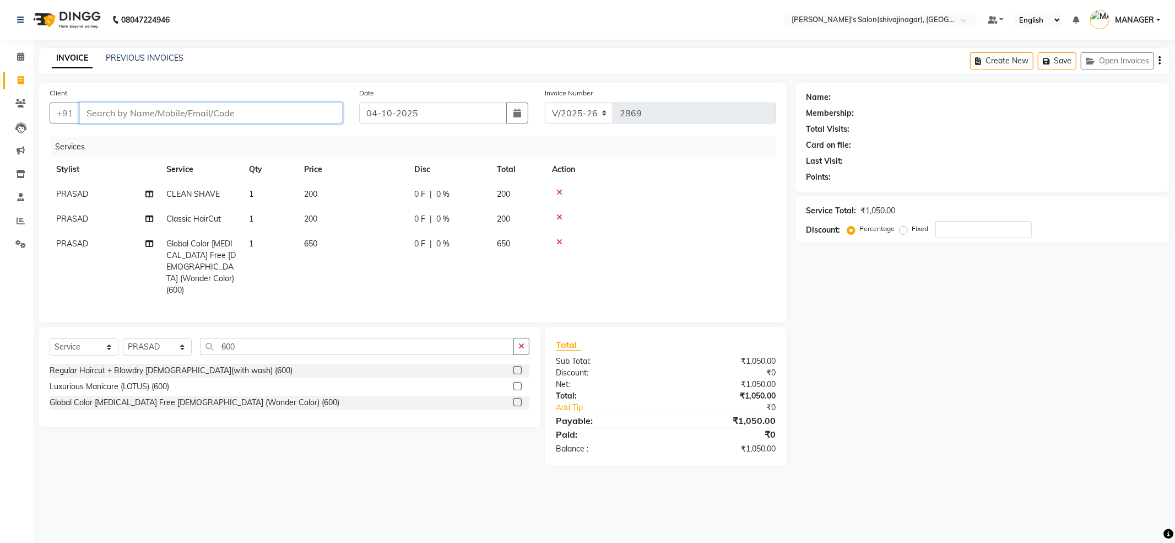
click at [131, 115] on input "Client" at bounding box center [210, 113] width 263 height 21
click at [155, 109] on input "Client" at bounding box center [210, 113] width 263 height 21
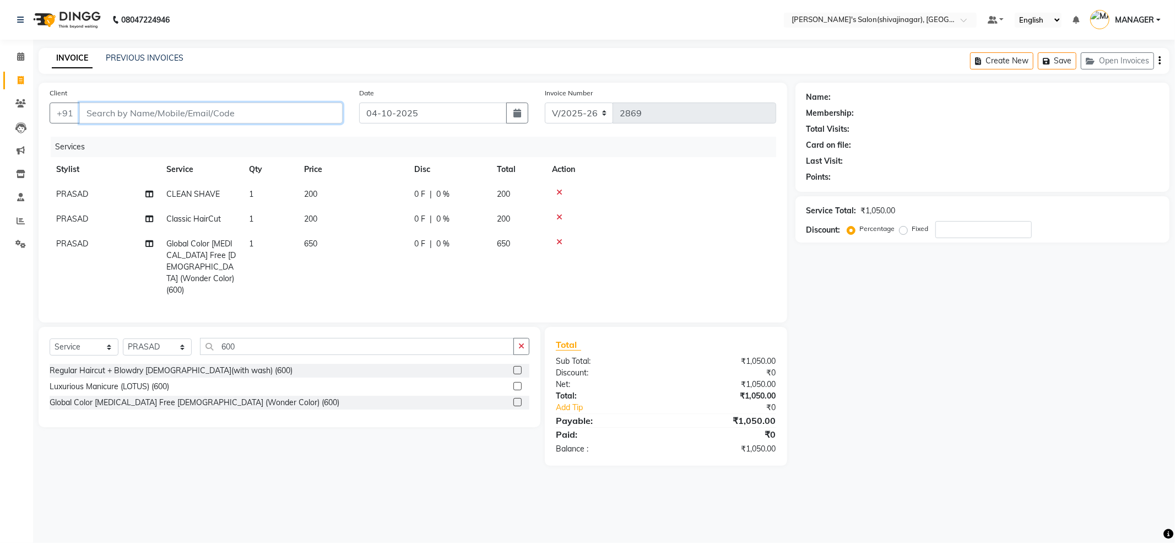
click at [155, 109] on input "Client" at bounding box center [210, 113] width 263 height 21
click at [119, 106] on input "Client" at bounding box center [210, 113] width 263 height 21
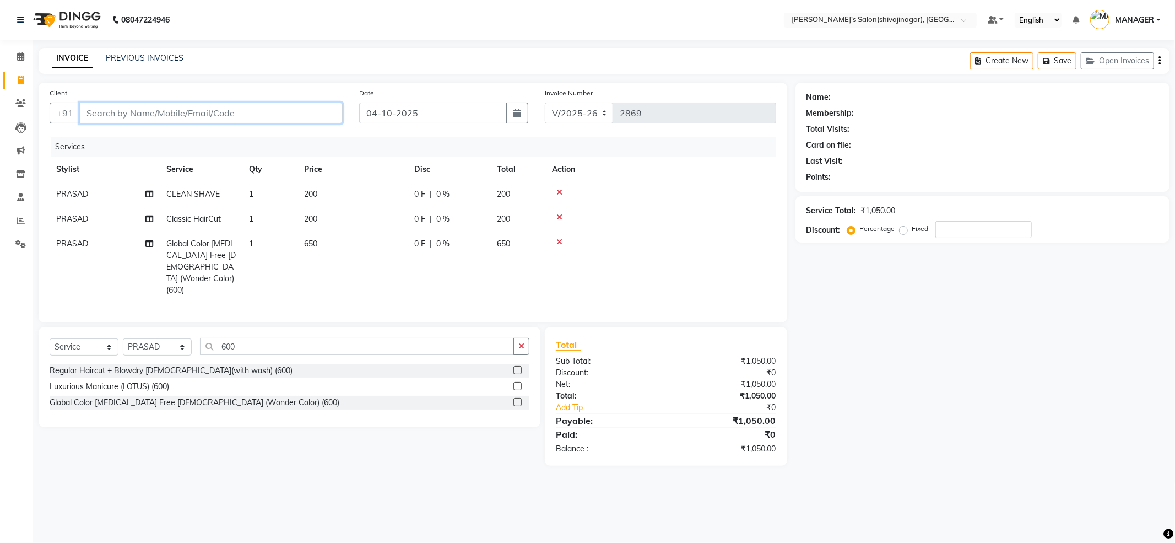
click at [119, 106] on input "Client" at bounding box center [210, 113] width 263 height 21
type input "9"
type input "0"
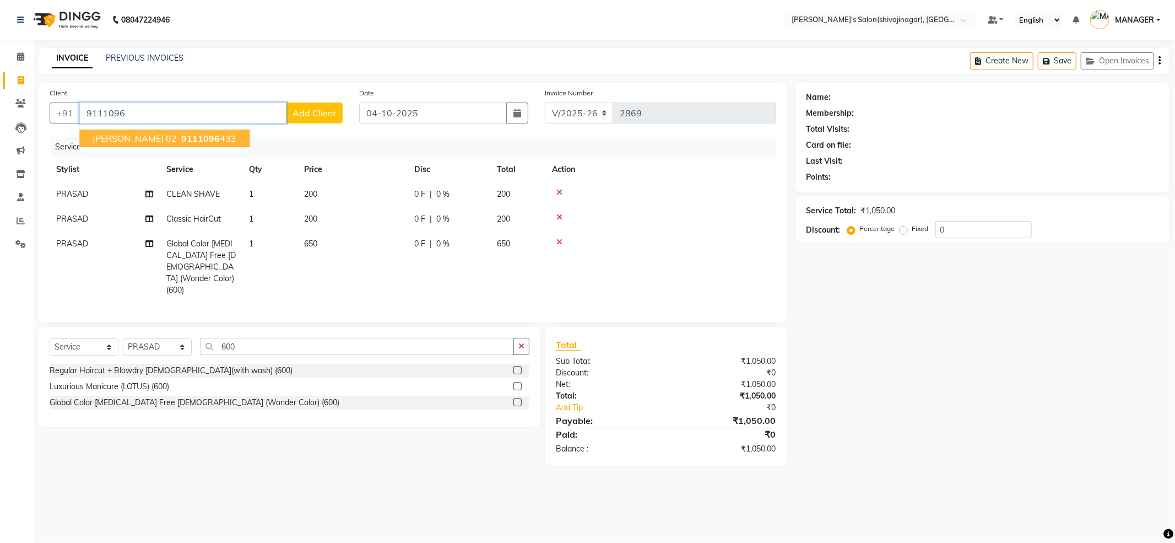
click at [181, 138] on span "9111096" at bounding box center [200, 138] width 39 height 11
type input "9111096433"
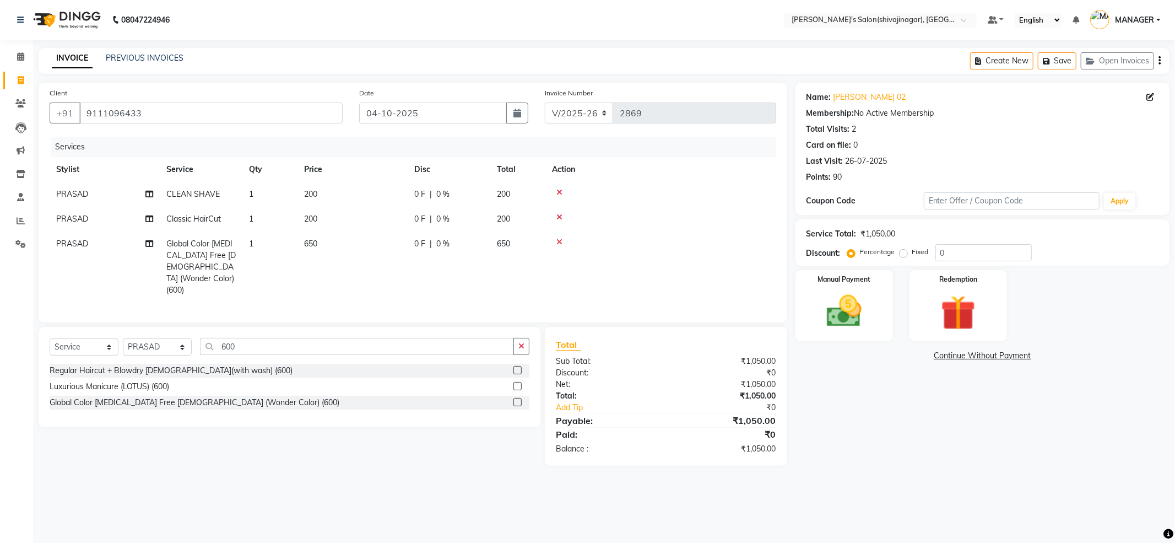
click at [951, 466] on main "INVOICE PREVIOUS INVOICES Create New Save Open Invoices Client [PHONE_NUMBER] D…" at bounding box center [604, 265] width 1142 height 434
click at [948, 456] on main "INVOICE PREVIOUS INVOICES Create New Save Open Invoices Client [PHONE_NUMBER] D…" at bounding box center [604, 265] width 1142 height 434
click at [940, 450] on div "Name: [PERSON_NAME] 02 Membership: No Active Membership Total Visits: 2 Card on…" at bounding box center [987, 274] width 382 height 383
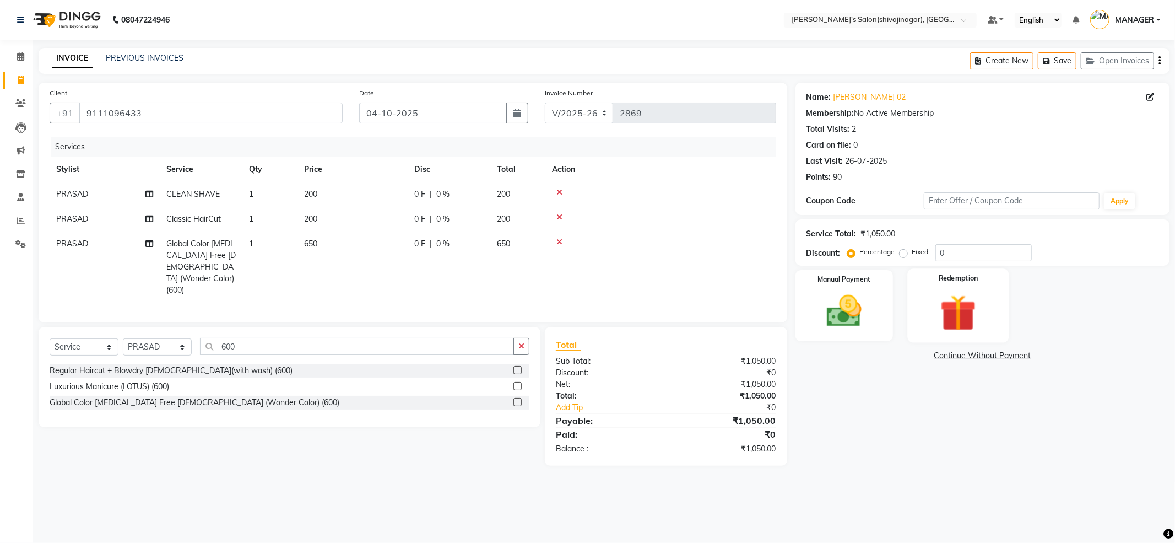
click at [959, 324] on img at bounding box center [958, 312] width 59 height 45
click at [994, 380] on div "Payment Methods Voucher Package Points Wallet Prepaid" at bounding box center [983, 379] width 374 height 66
click at [995, 380] on div "Payment Methods Voucher Package Points Wallet Prepaid" at bounding box center [983, 379] width 374 height 66
click at [970, 307] on img at bounding box center [958, 314] width 57 height 44
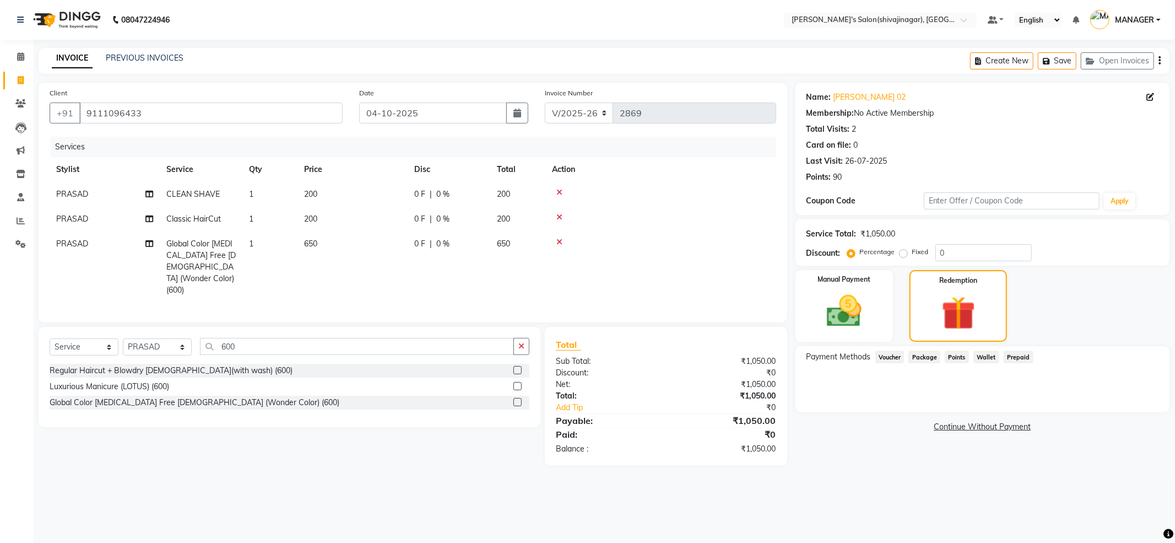
click at [1021, 384] on div "Payment Methods Voucher Package Points Wallet Prepaid" at bounding box center [983, 379] width 374 height 66
click at [967, 322] on img at bounding box center [958, 314] width 57 height 44
click at [986, 371] on div "Payment Methods Voucher Package Points Wallet Prepaid" at bounding box center [983, 379] width 374 height 66
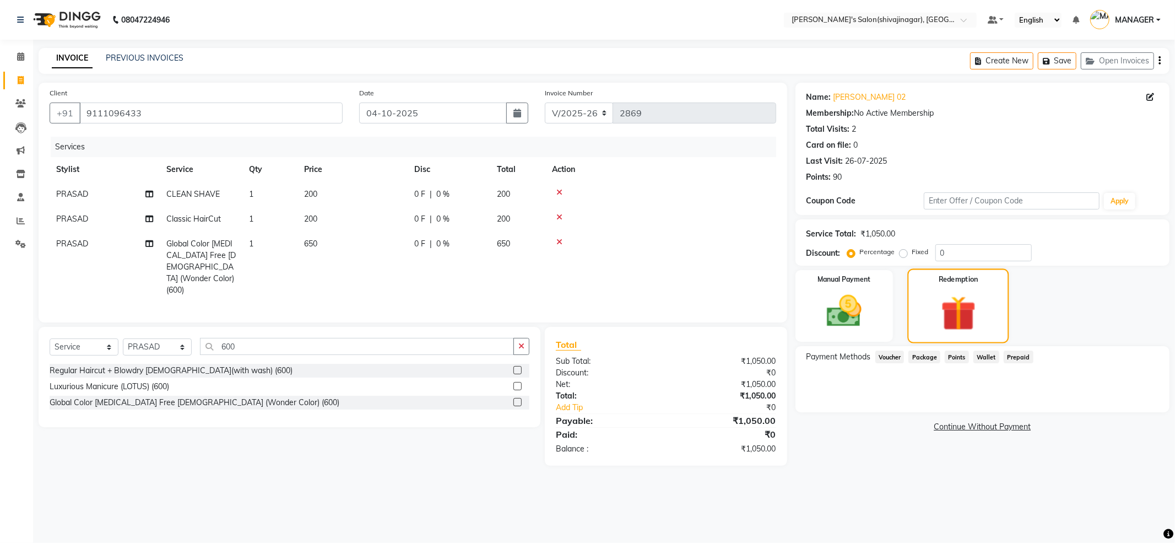
click at [985, 318] on img at bounding box center [958, 314] width 57 height 44
click at [876, 307] on div "Manual Payment" at bounding box center [844, 305] width 101 height 75
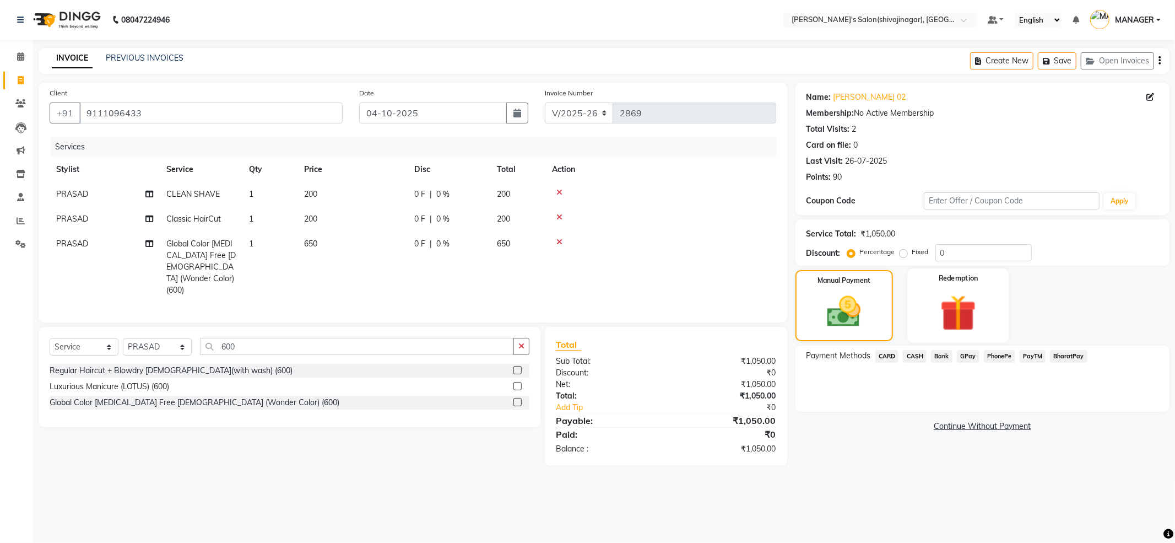
click at [957, 330] on img at bounding box center [958, 312] width 59 height 45
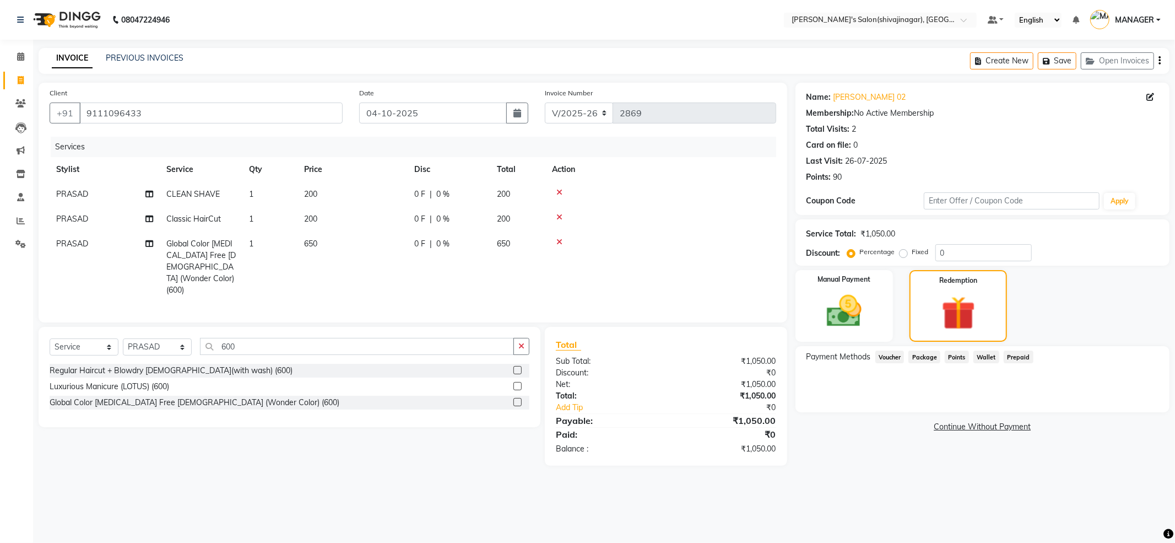
click at [982, 391] on div "Payment Methods Voucher Package Points Wallet Prepaid" at bounding box center [983, 379] width 374 height 66
click at [977, 311] on img at bounding box center [958, 314] width 57 height 44
click at [957, 356] on span "Points" at bounding box center [957, 356] width 24 height 13
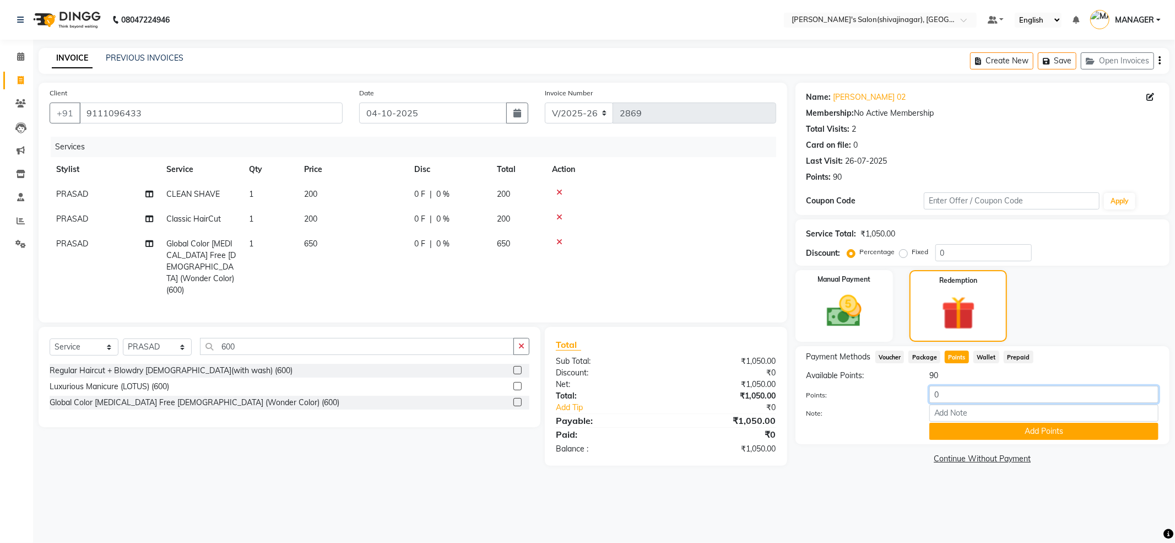
click at [941, 395] on input "0" at bounding box center [1044, 394] width 229 height 17
click at [941, 395] on input "number" at bounding box center [1044, 394] width 229 height 17
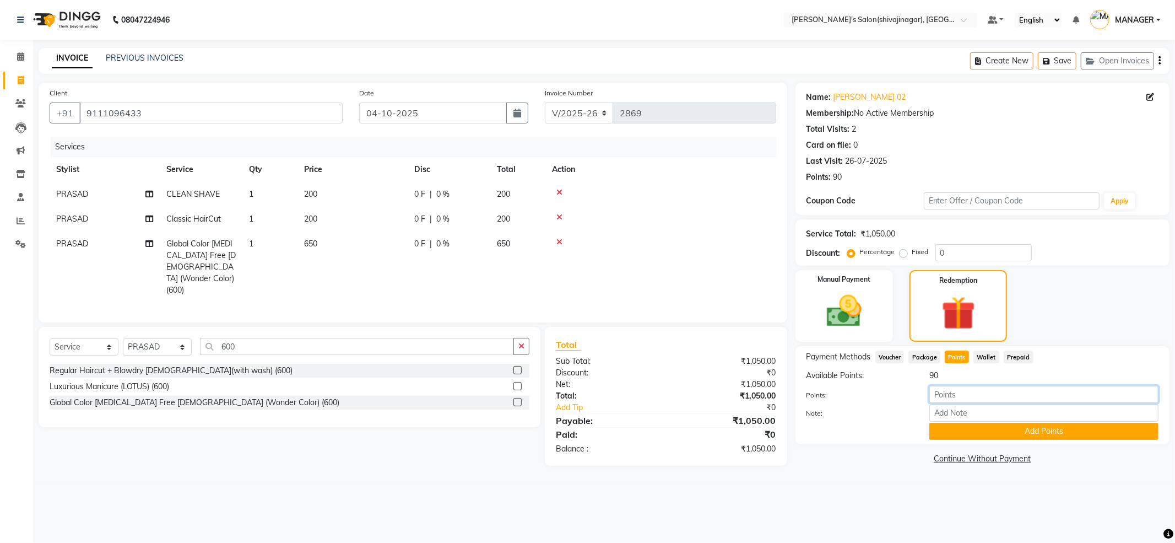
click at [941, 395] on input "number" at bounding box center [1044, 394] width 229 height 17
type input "90"
click at [966, 322] on img at bounding box center [958, 314] width 57 height 44
click at [962, 395] on input "90" at bounding box center [1044, 394] width 229 height 17
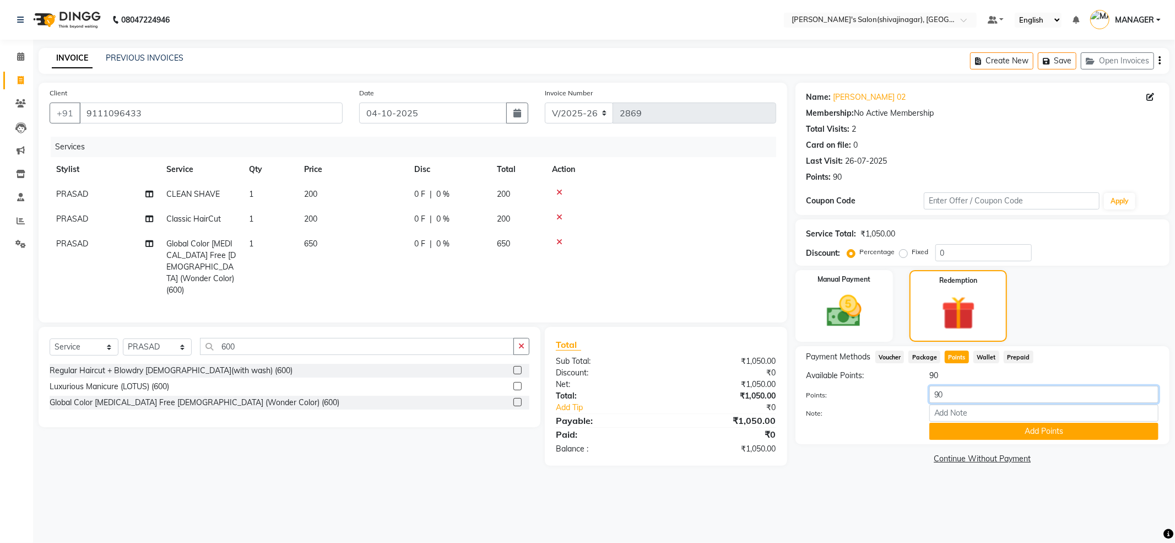
click at [962, 395] on input "90" at bounding box center [1044, 394] width 229 height 17
click at [993, 399] on input "number" at bounding box center [1044, 394] width 229 height 17
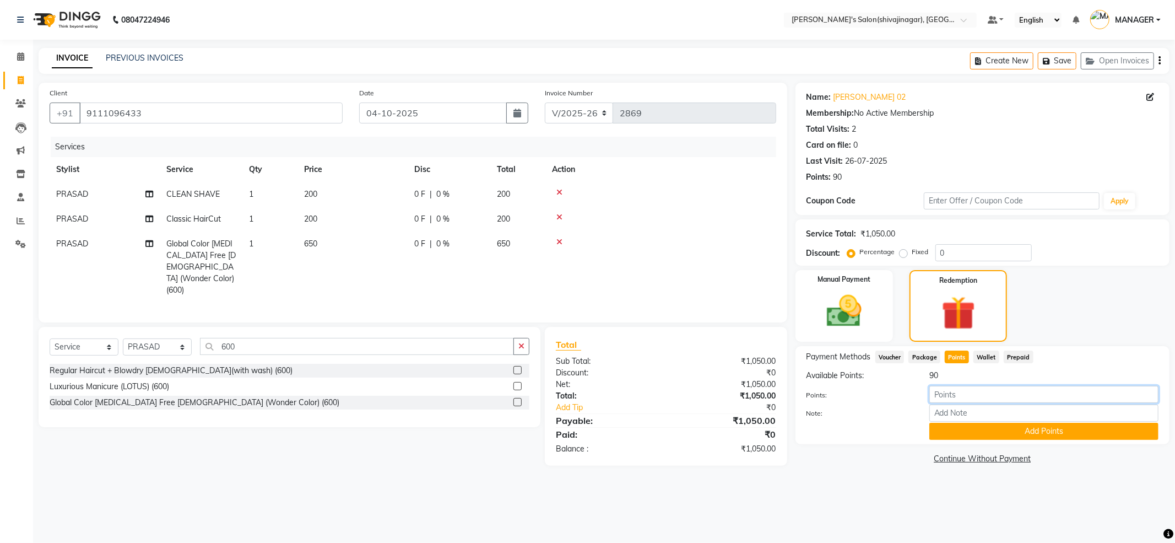
click at [993, 399] on input "number" at bounding box center [1044, 394] width 229 height 17
type input "50"
click at [1002, 430] on button "Add Points" at bounding box center [1044, 431] width 229 height 17
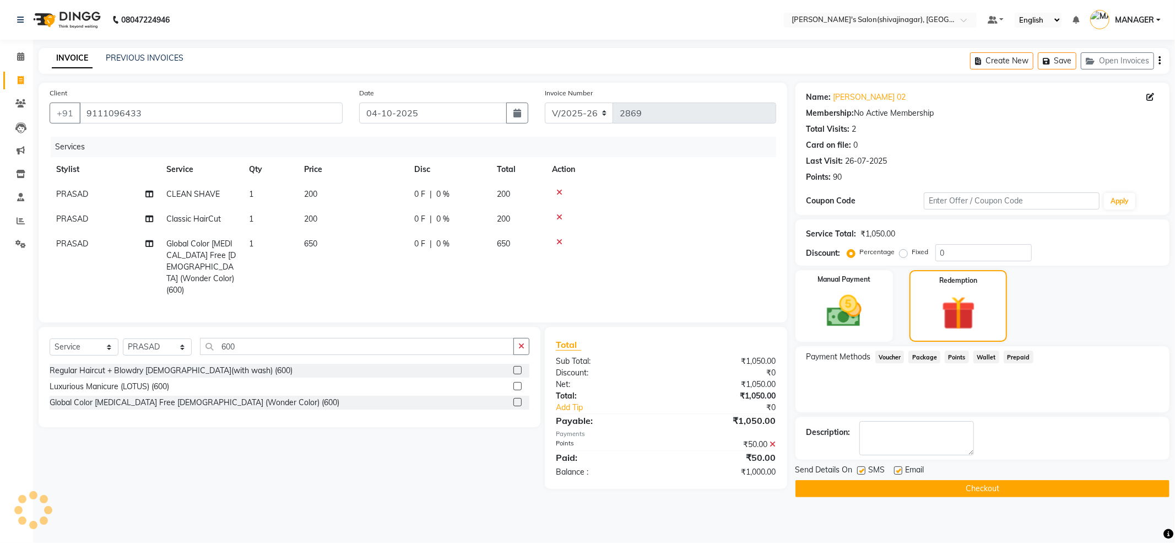
click at [880, 395] on div "Payment Methods Voucher Package Points Wallet Prepaid" at bounding box center [983, 379] width 374 height 66
click at [847, 333] on div "Manual Payment" at bounding box center [844, 305] width 101 height 75
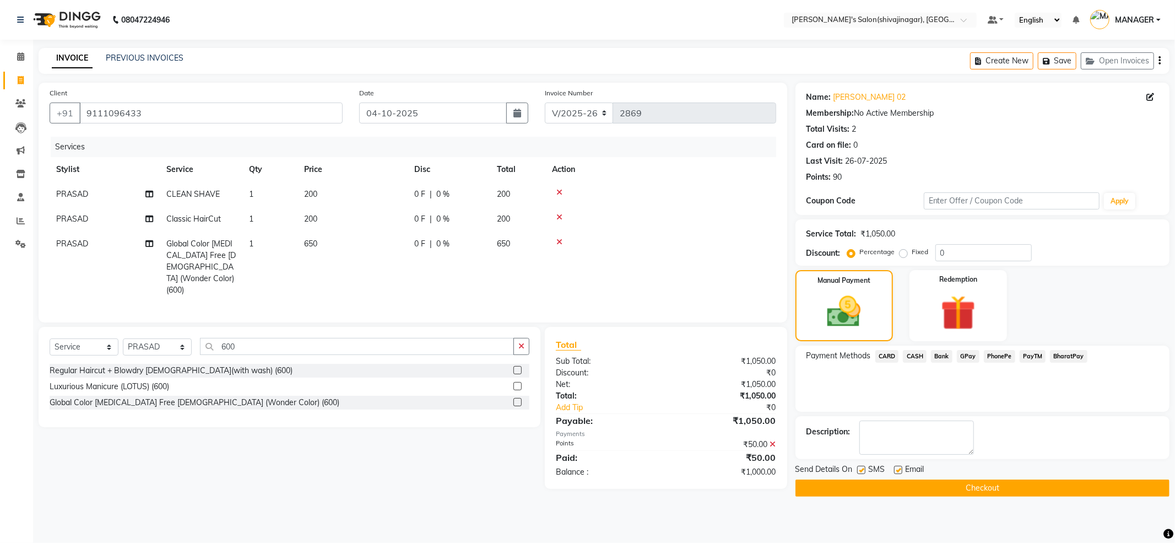
click at [1010, 385] on div "Payment Methods CARD CASH Bank GPay PhonePe PayTM BharatPay" at bounding box center [983, 379] width 374 height 66
click at [993, 389] on div "Payment Methods CARD CASH Bank GPay PhonePe PayTM BharatPay" at bounding box center [983, 379] width 374 height 66
click at [907, 331] on div "Manual Payment Redemption" at bounding box center [983, 305] width 391 height 71
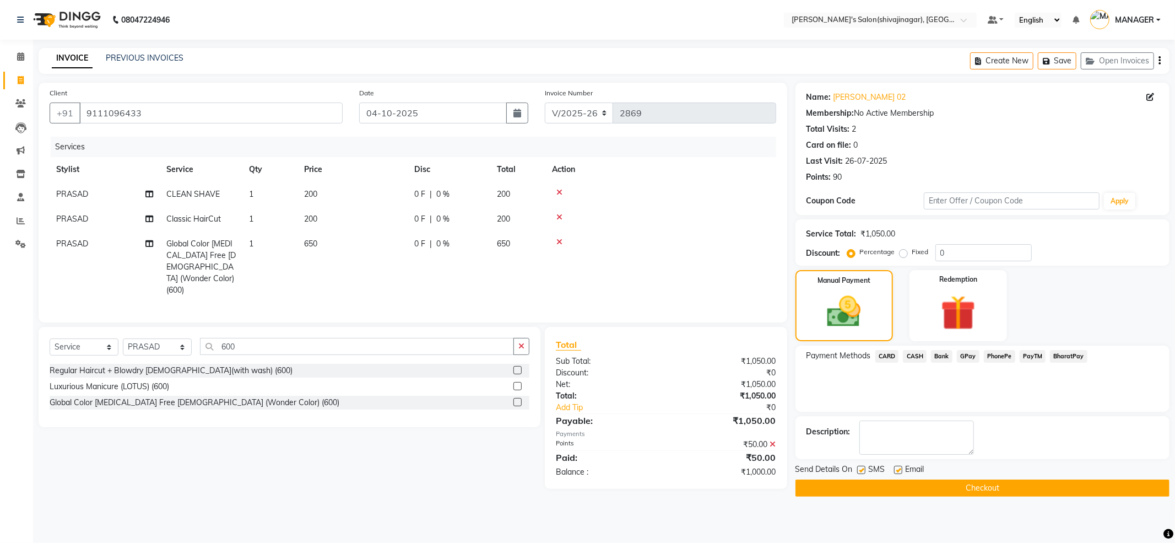
click at [772, 440] on icon at bounding box center [773, 444] width 6 height 8
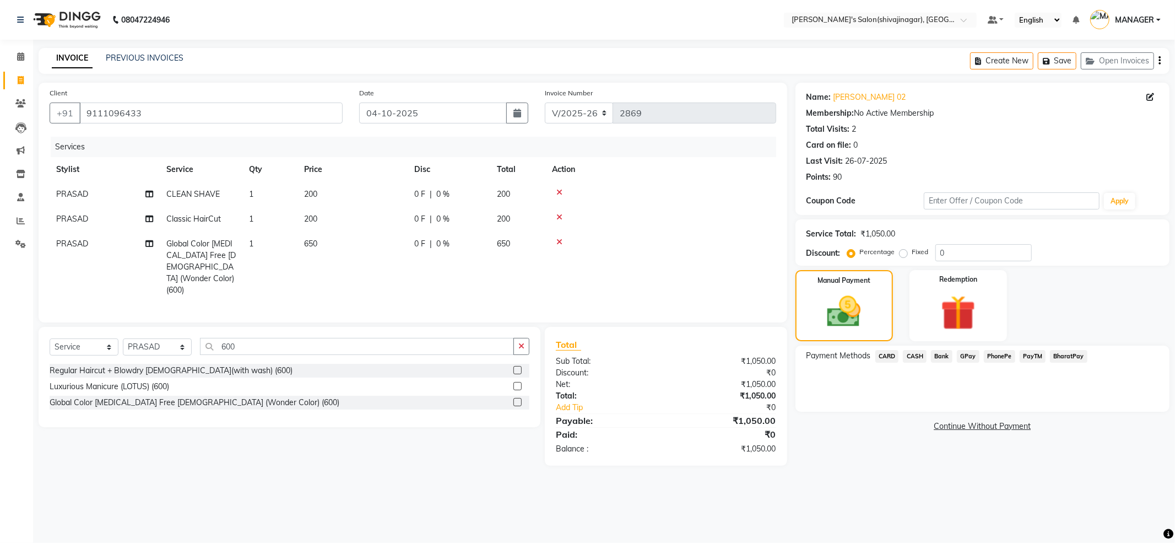
click at [843, 355] on span "Payment Methods" at bounding box center [839, 356] width 64 height 12
click at [968, 310] on img at bounding box center [958, 312] width 59 height 45
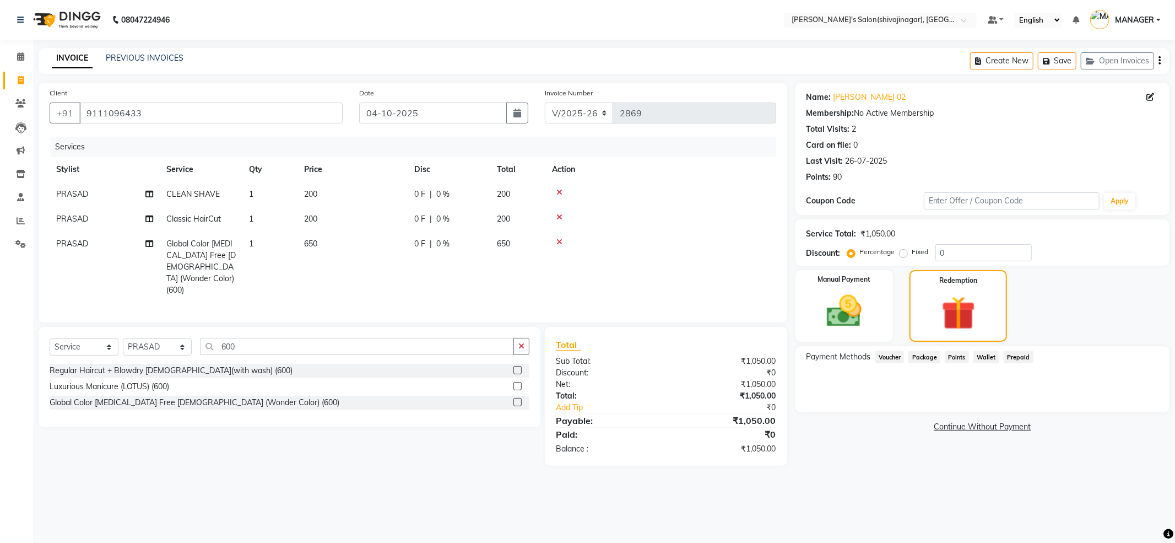
click at [960, 358] on span "Points" at bounding box center [957, 356] width 24 height 13
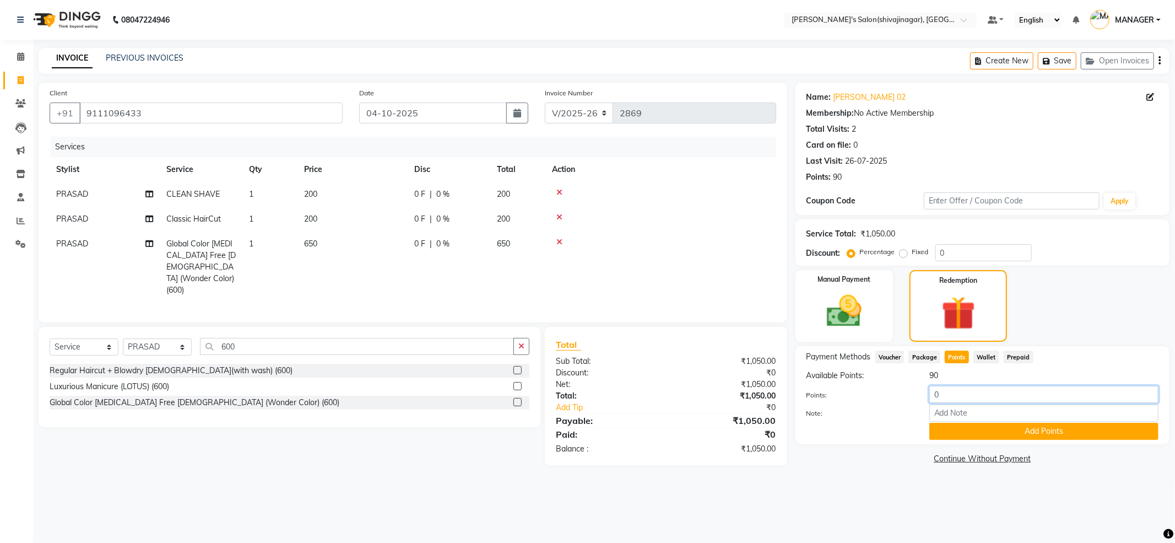
click at [964, 395] on input "0" at bounding box center [1044, 394] width 229 height 17
type input "80"
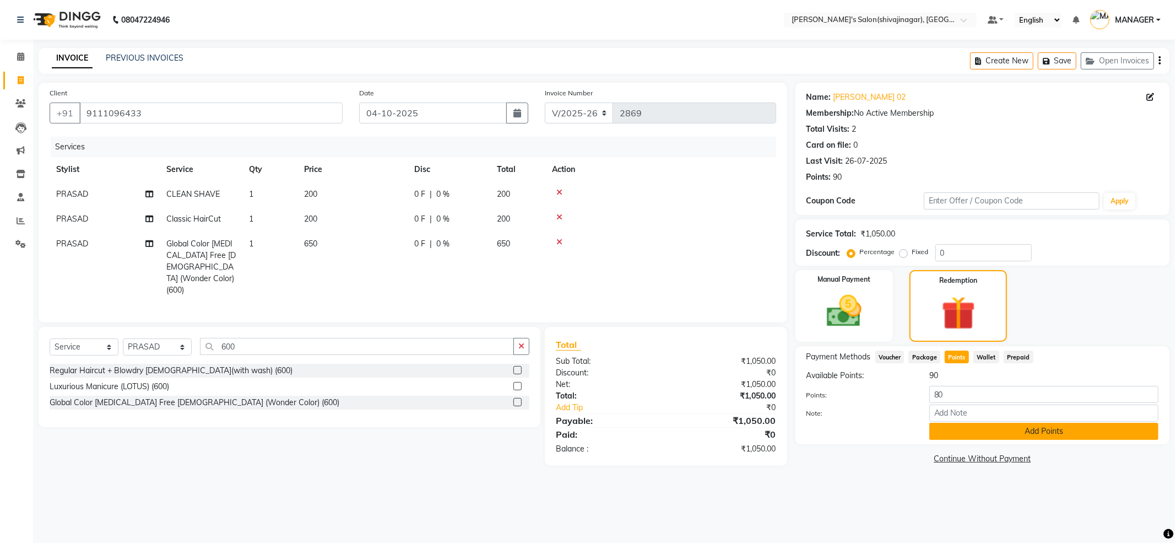
click at [997, 436] on button "Add Points" at bounding box center [1044, 431] width 229 height 17
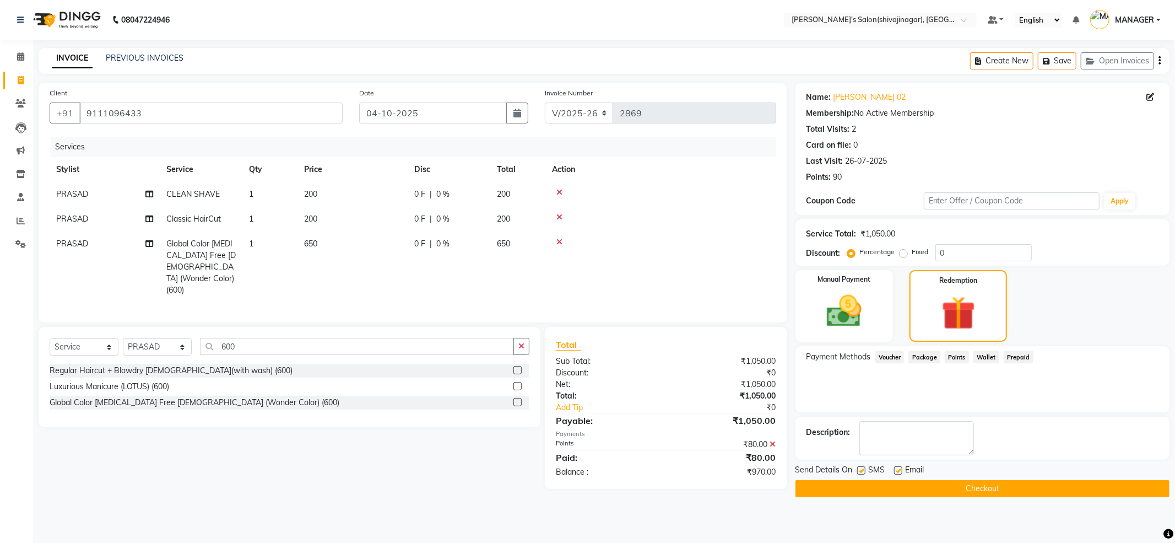
click at [951, 404] on div "Payment Methods Voucher Package Points Wallet Prepaid" at bounding box center [983, 379] width 374 height 66
click at [840, 314] on img at bounding box center [844, 311] width 59 height 42
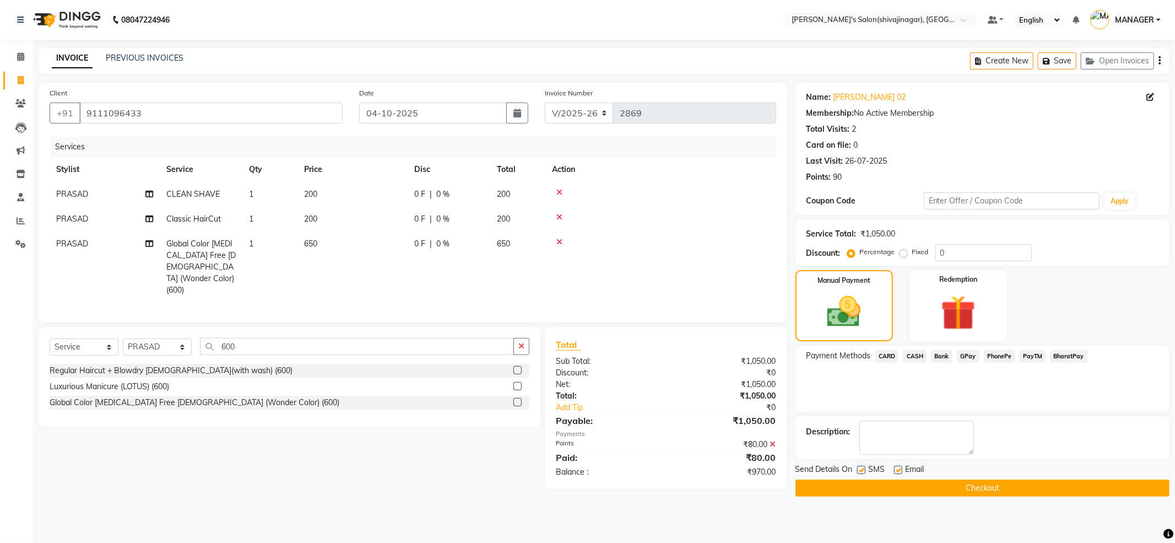
click at [1012, 380] on div "Payment Methods CARD CASH Bank GPay PhonePe PayTM BharatPay" at bounding box center [983, 379] width 374 height 66
click at [1013, 381] on div "Payment Methods CARD CASH Bank GPay PhonePe PayTM BharatPay" at bounding box center [983, 379] width 374 height 66
click at [986, 404] on div "Payment Methods CARD CASH Bank GPay PhonePe PayTM BharatPay" at bounding box center [983, 379] width 374 height 66
click at [1004, 387] on div "Payment Methods CARD CASH Bank GPay PhonePe PayTM BharatPay" at bounding box center [983, 379] width 374 height 66
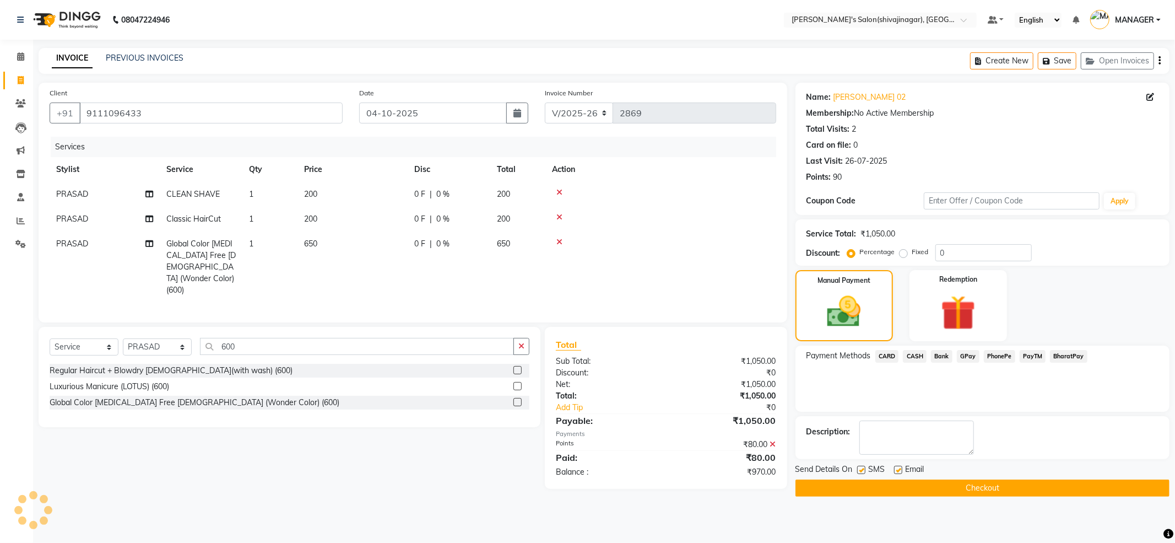
click at [923, 380] on div "Payment Methods CARD CASH Bank GPay PhonePe PayTM BharatPay" at bounding box center [983, 379] width 374 height 66
click at [841, 316] on img at bounding box center [844, 312] width 57 height 41
click at [968, 389] on div "Payment Methods CARD CASH Bank GPay PhonePe PayTM BharatPay" at bounding box center [983, 379] width 374 height 66
click at [947, 391] on div "Payment Methods CARD CASH Bank GPay PhonePe PayTM BharatPay" at bounding box center [983, 379] width 374 height 66
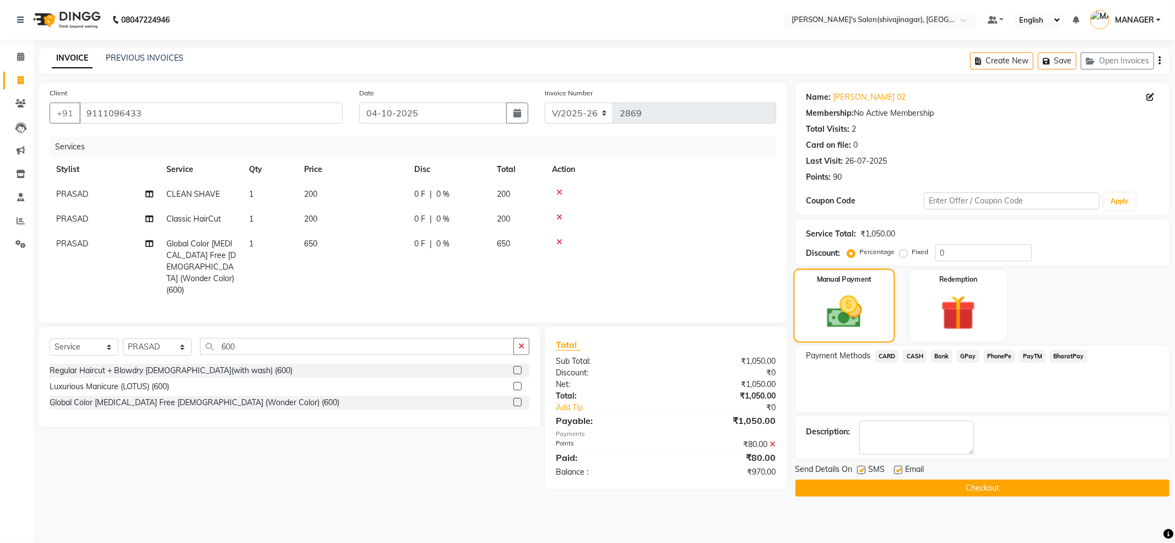
click at [869, 319] on img at bounding box center [844, 312] width 57 height 41
click at [969, 382] on div "Payment Methods CARD CASH Bank GPay PhonePe PayTM BharatPay" at bounding box center [983, 379] width 374 height 66
click at [1031, 357] on span "PayTM" at bounding box center [1033, 356] width 26 height 13
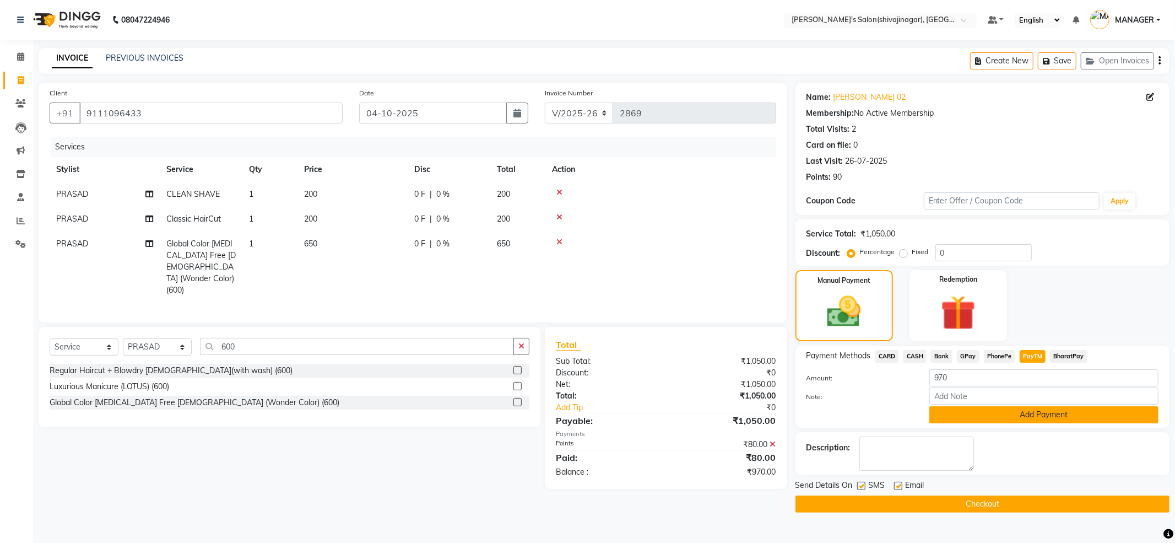
click at [1026, 411] on button "Add Payment" at bounding box center [1044, 414] width 229 height 17
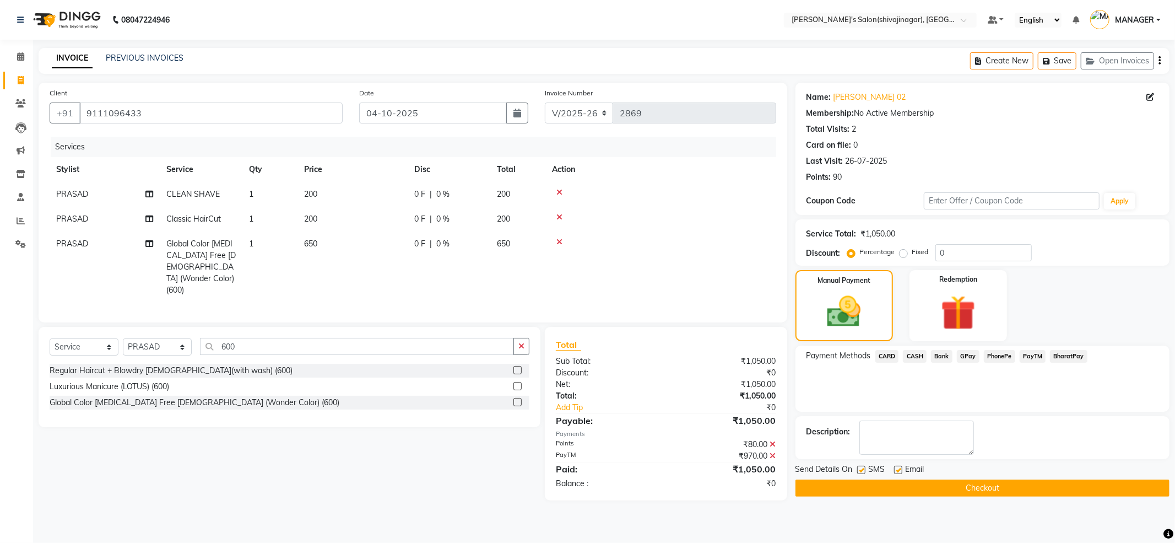
click at [634, 245] on div at bounding box center [661, 242] width 218 height 8
click at [773, 452] on icon at bounding box center [773, 456] width 6 height 8
click at [833, 320] on img at bounding box center [844, 312] width 57 height 41
click at [920, 356] on span "CASH" at bounding box center [915, 356] width 24 height 13
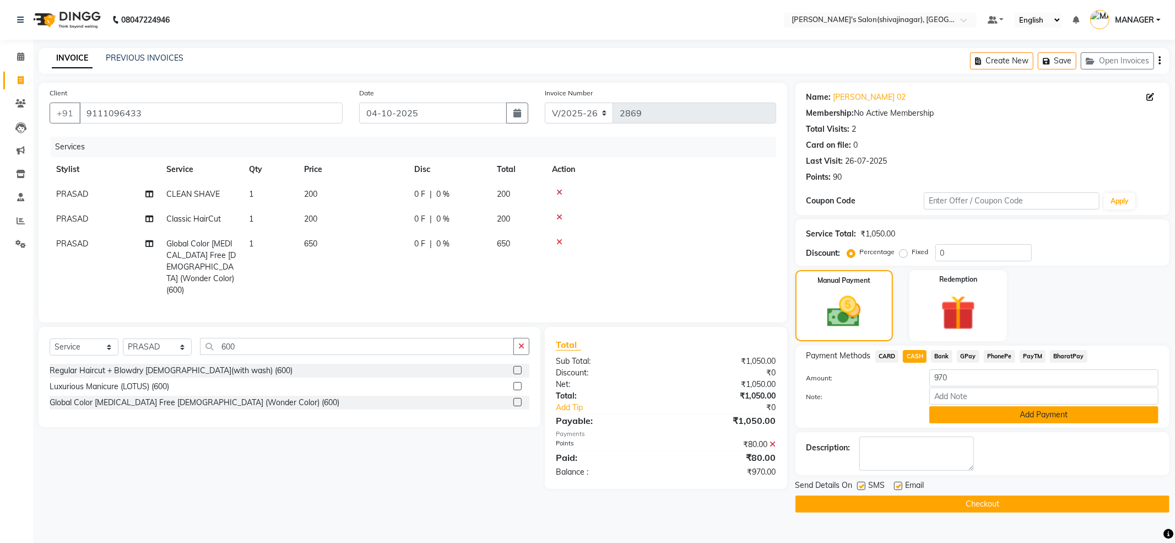
click at [955, 408] on button "Add Payment" at bounding box center [1044, 414] width 229 height 17
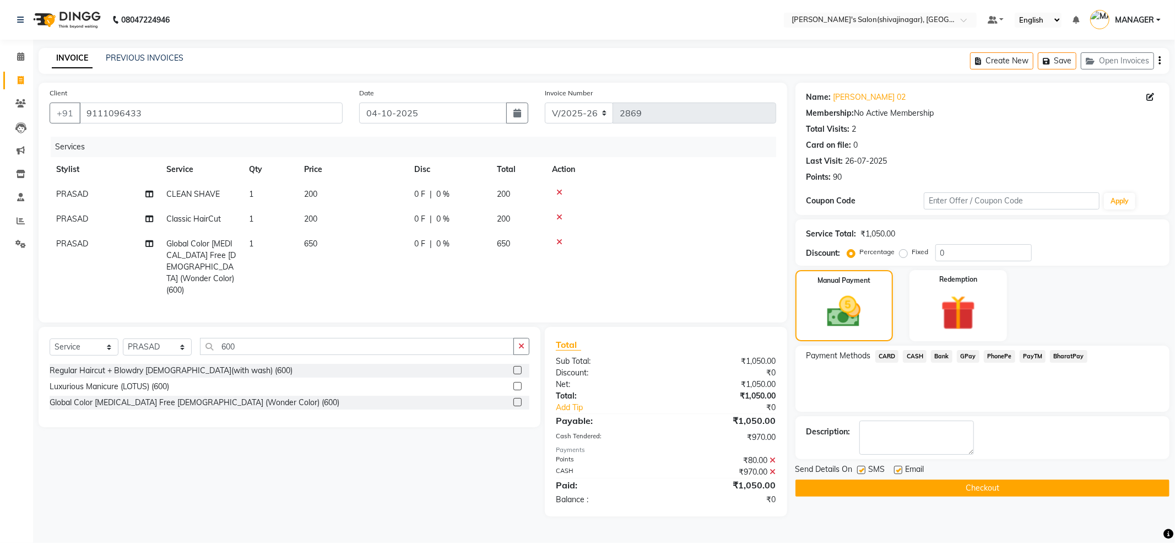
click at [970, 481] on button "Checkout" at bounding box center [983, 487] width 374 height 17
